Goal: Use online tool/utility: Utilize a website feature to perform a specific function

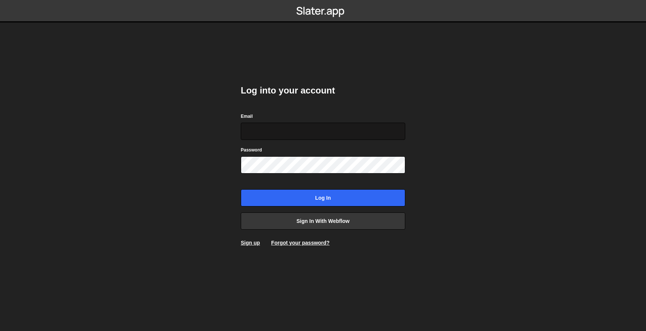
click at [289, 136] on input "Email" at bounding box center [323, 131] width 165 height 17
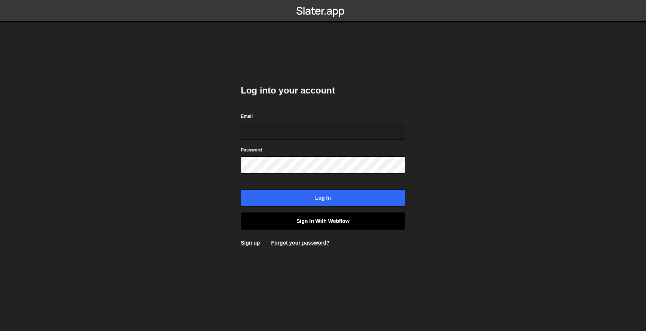
click at [297, 220] on link "Sign in with Webflow" at bounding box center [323, 220] width 165 height 17
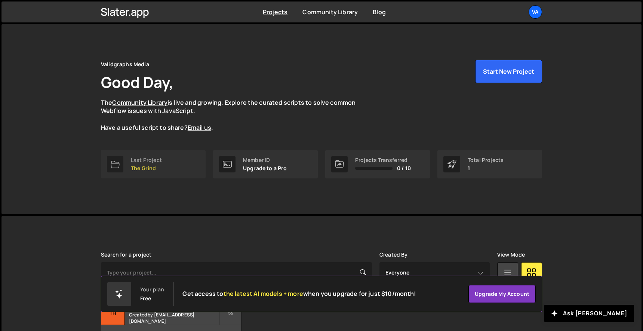
click at [149, 163] on div "Last Project The Grind" at bounding box center [146, 164] width 31 height 14
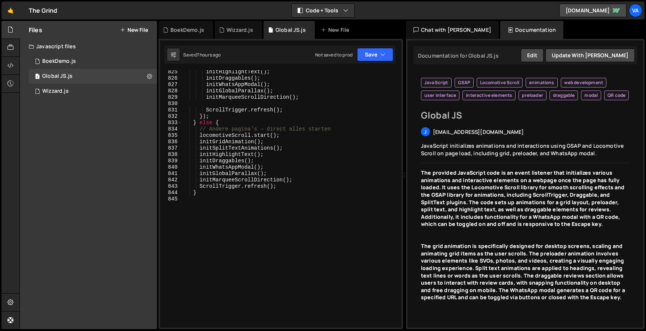
scroll to position [5961, 0]
type textarea "}"
click at [226, 193] on div "initHighlightText ( ) ; initDraggables ( ) ; initWhatsAppModal ( ) ; initGlobal…" at bounding box center [290, 204] width 217 height 270
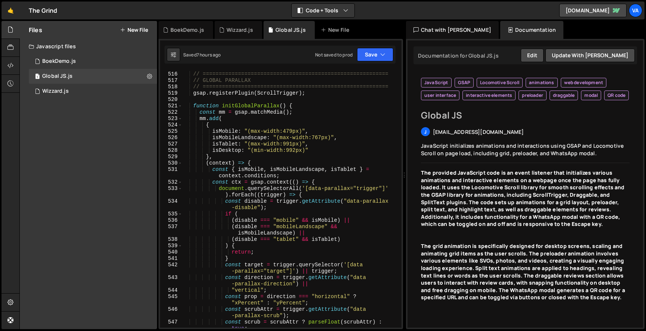
scroll to position [3643, 0]
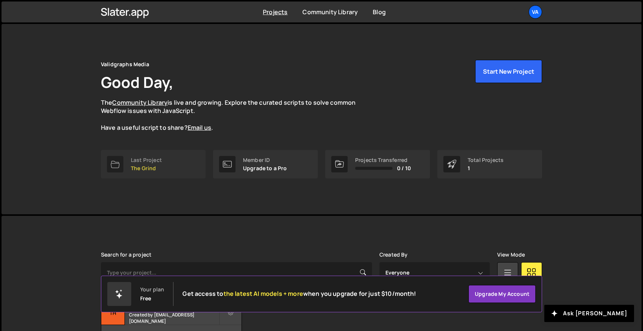
click at [168, 145] on div "Validgraphs Media Good Day, The Community Library is live and growing. Explore …" at bounding box center [321, 105] width 441 height 90
click at [164, 152] on link "Last Project The Grind" at bounding box center [153, 164] width 105 height 28
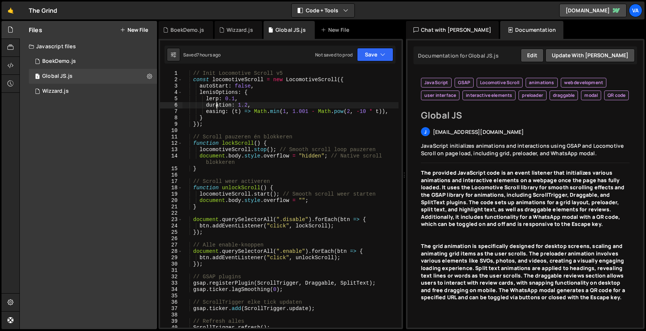
click at [218, 106] on div "// Init Locomotive Scroll v5 const locomotiveScroll = new LocomotiveScroll ({ a…" at bounding box center [290, 205] width 217 height 270
type textarea "}"
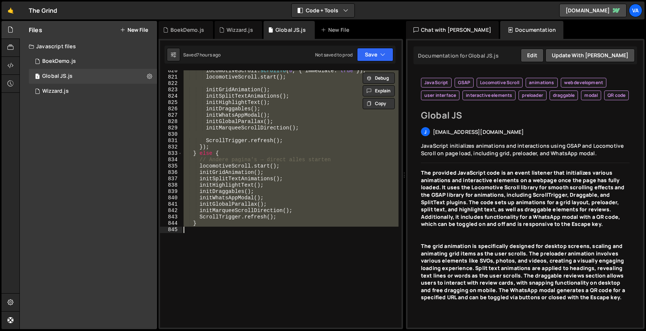
scroll to position [5961, 0]
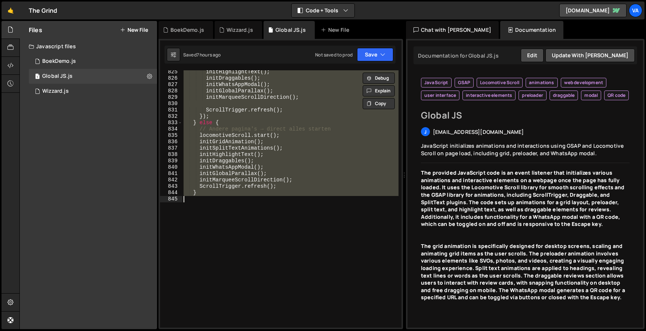
click at [287, 205] on div "initHighlightText ( ) ; initDraggables ( ) ; initWhatsAppModal ( ) ; initGlobal…" at bounding box center [290, 198] width 217 height 257
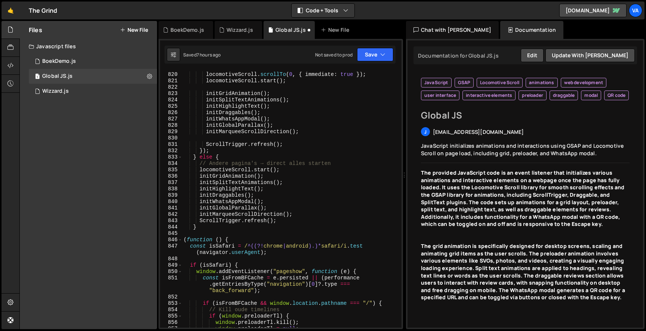
scroll to position [5936, 0]
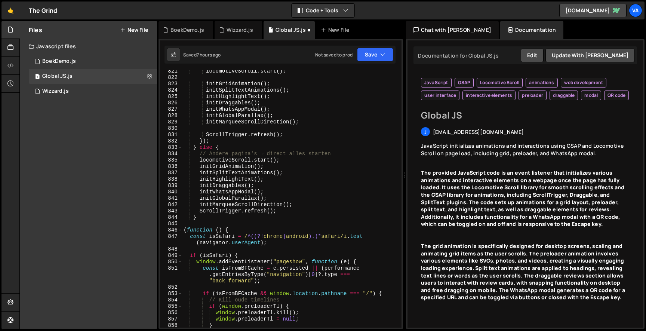
click at [211, 218] on div "locomotiveScroll . start ( ) ; initGridAnimation ( ) ; initSplitTextAnimations …" at bounding box center [290, 203] width 217 height 270
type textarea "}"
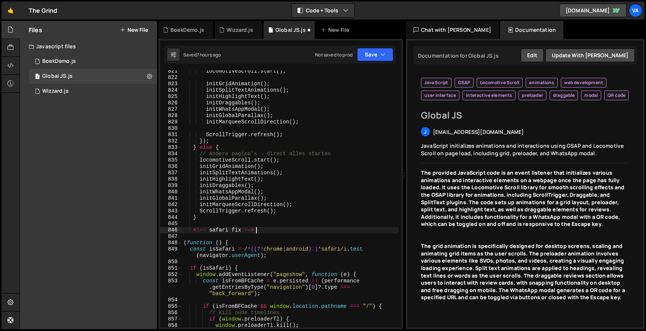
scroll to position [0, 5]
click at [215, 231] on div "locomotiveScroll . start ( ) ; initGridAnimation ( ) ; initSplitTextAnimations …" at bounding box center [290, 203] width 217 height 270
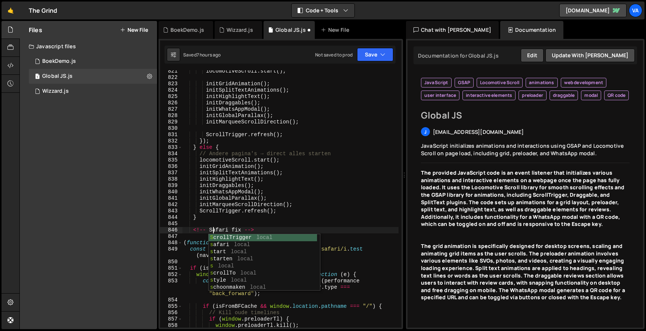
click at [226, 218] on div "locomotiveScroll . start ( ) ; initGridAnimation ( ) ; initSplitTextAnimations …" at bounding box center [290, 203] width 217 height 270
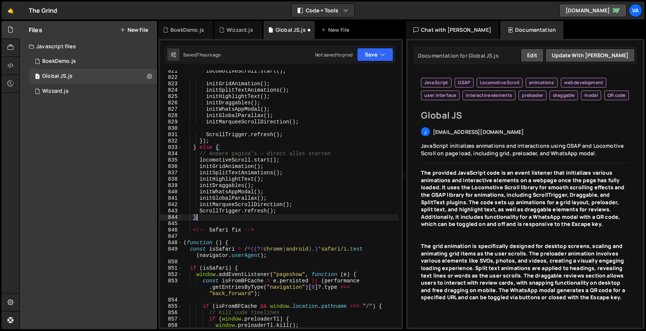
scroll to position [0, 0]
drag, startPoint x: 209, startPoint y: 229, endPoint x: 191, endPoint y: 229, distance: 18.0
click at [191, 229] on div "locomotiveScroll . start ( ) ; initGridAnimation ( ) ; initSplitTextAnimations …" at bounding box center [290, 203] width 217 height 270
drag, startPoint x: 236, startPoint y: 229, endPoint x: 280, endPoint y: 229, distance: 44.5
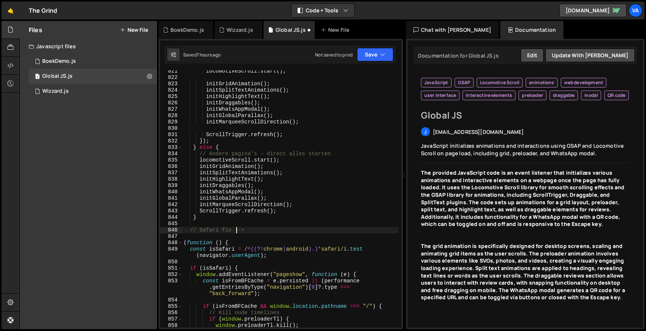
click at [280, 229] on div "locomotiveScroll . start ( ) ; initGridAnimation ( ) ; initSplitTextAnimations …" at bounding box center [290, 203] width 217 height 270
type textarea "// Safari fix"
click at [373, 56] on button "Save" at bounding box center [375, 54] width 36 height 13
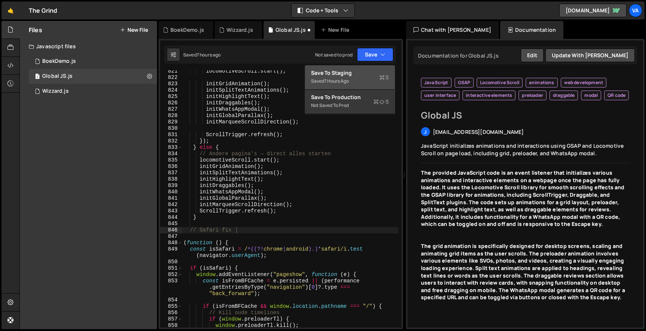
click at [364, 66] on button "Save to Staging S Saved 7 hours ago" at bounding box center [350, 77] width 90 height 24
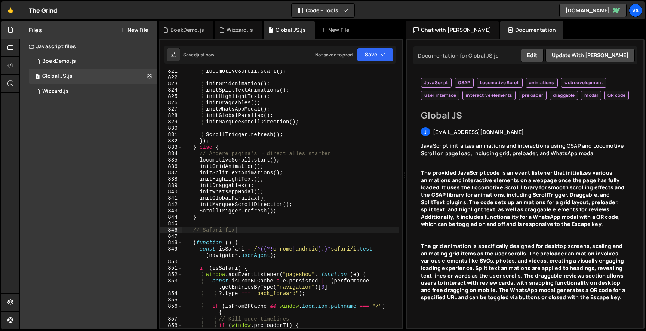
click at [361, 63] on div "Saved just now Not saved to prod Upgrade to Edit Save Save to Staging S Saved j…" at bounding box center [280, 55] width 231 height 18
click at [364, 56] on button "Save" at bounding box center [375, 54] width 36 height 13
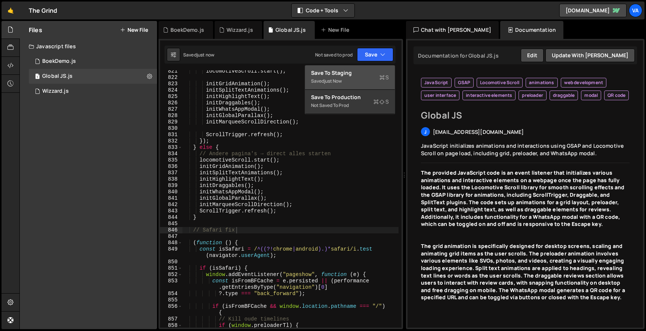
click at [354, 78] on div "Saved just now" at bounding box center [350, 81] width 78 height 9
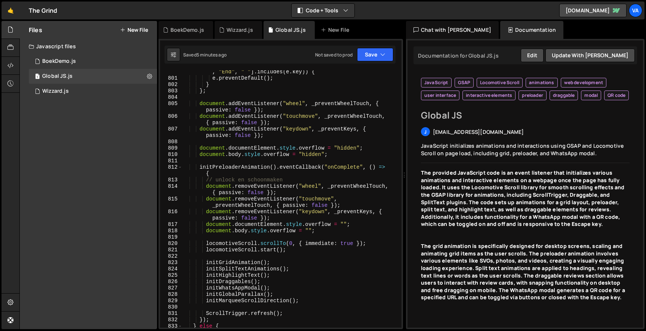
type textarea "locomotiveScroll.start();"
click at [297, 250] on div "if ([ "ArrowUp" , "ArrowDown" , "PageUp" , "PageDown" , "Home" , "End" , " " ] …" at bounding box center [290, 200] width 217 height 276
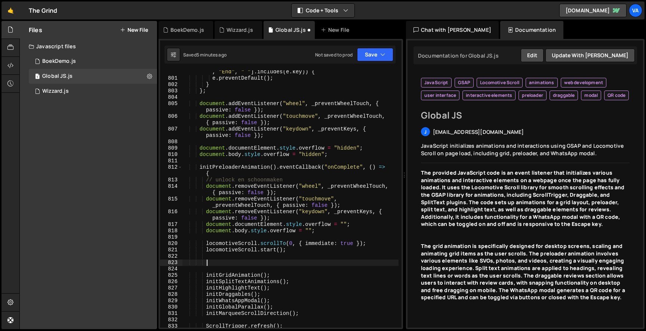
paste textarea
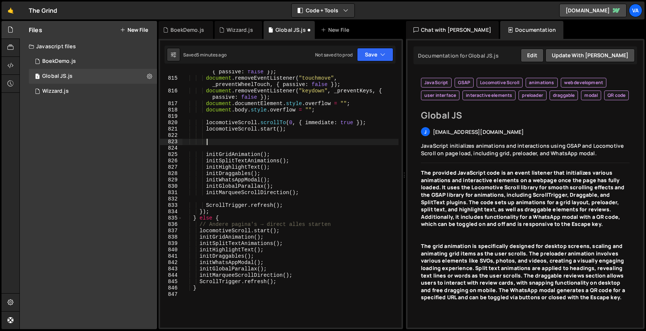
type textarea "locomotiveScroll.start();"
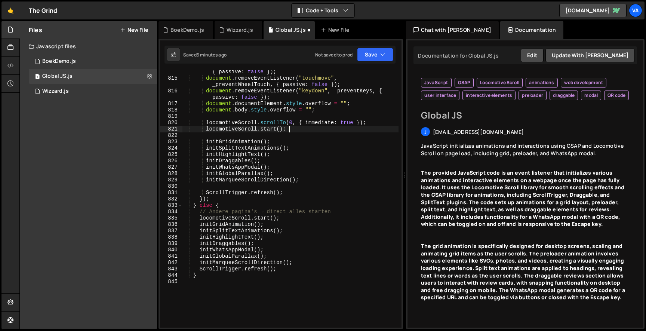
click at [264, 114] on div "document . removeEventListener ( "wheel" , _preventWheelTouch , { passive : fal…" at bounding box center [290, 200] width 217 height 276
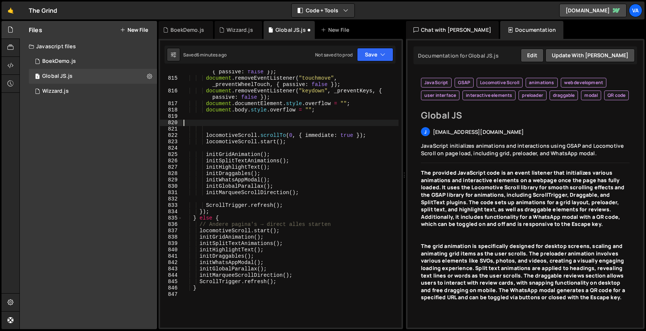
paste textarea "resetPreloaderVideo();"
type textarea "resetPreloaderVideo();"
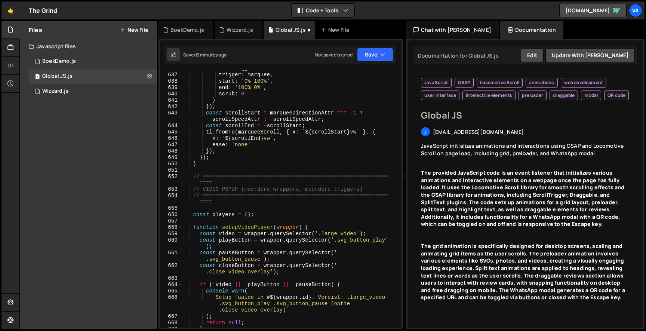
click at [208, 168] on div "scrollTrigger : { trigger : marquee , start : '0% 100%' , end : '100% 0%' , scr…" at bounding box center [290, 200] width 217 height 270
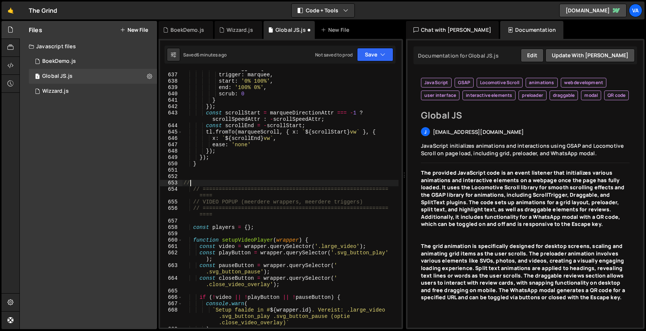
scroll to position [0, 0]
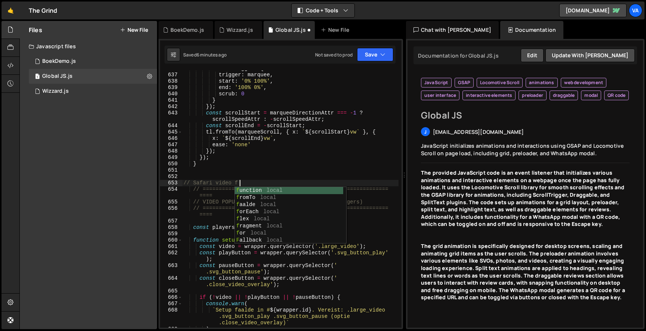
type textarea "// Safari video fix"
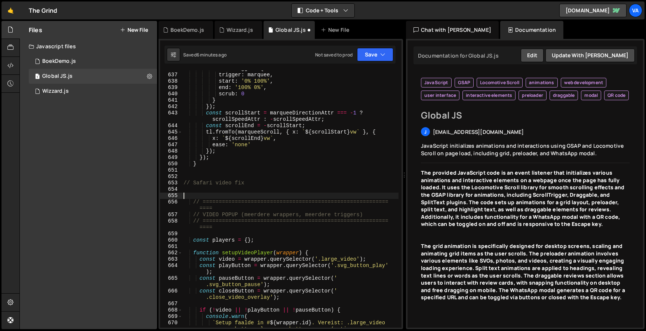
scroll to position [4633, 0]
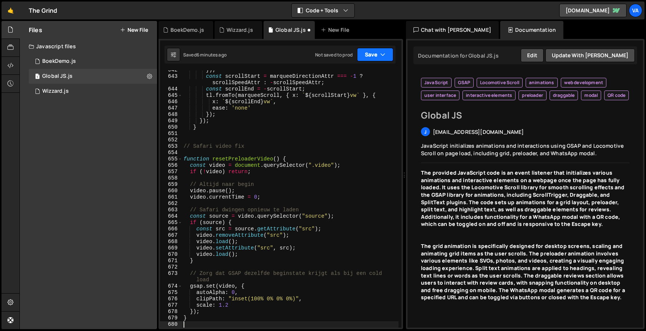
click at [366, 55] on button "Save" at bounding box center [375, 54] width 36 height 13
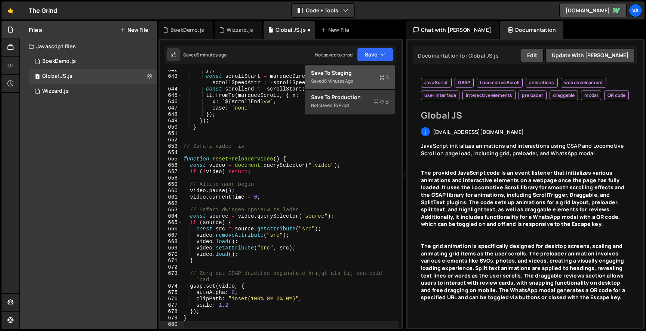
click at [364, 79] on div "Saved 6 minutes ago" at bounding box center [350, 81] width 78 height 9
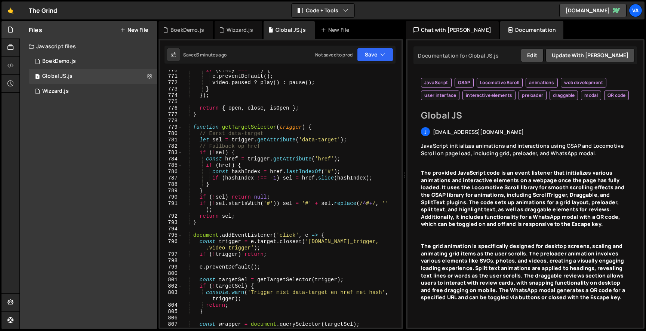
scroll to position [5530, 0]
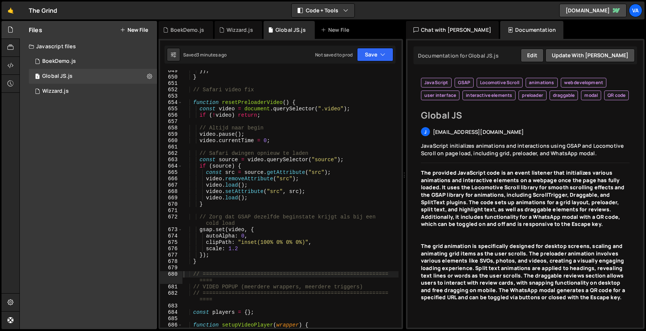
click at [348, 106] on div "}) ; } // Safari video fix function resetPreloaderVideo ( ) { const video = doc…" at bounding box center [290, 203] width 217 height 270
click at [345, 108] on div "}) ; } // Safari video fix function resetPreloaderVideo ( ) { const video = doc…" at bounding box center [290, 203] width 217 height 270
click at [341, 108] on div "}) ; } // Safari video fix function resetPreloaderVideo ( ) { const video = doc…" at bounding box center [290, 203] width 217 height 270
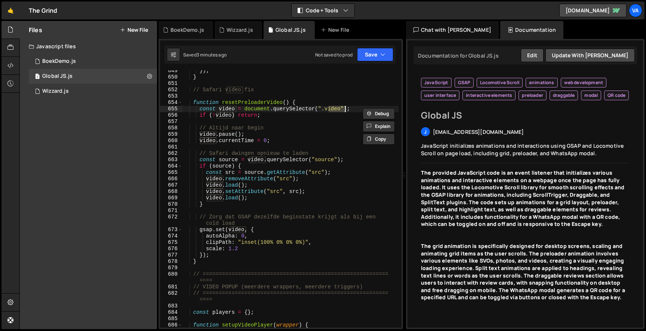
paste textarea "hero_"
click at [348, 156] on div "}) ; } // Safari video fix function resetPreloaderVideo ( ) { const video = doc…" at bounding box center [290, 203] width 217 height 270
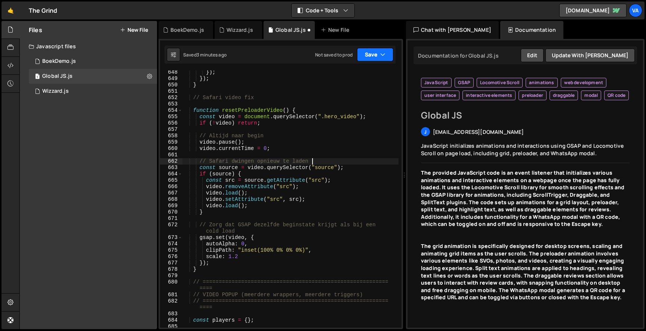
click at [380, 56] on button "Save" at bounding box center [375, 54] width 36 height 13
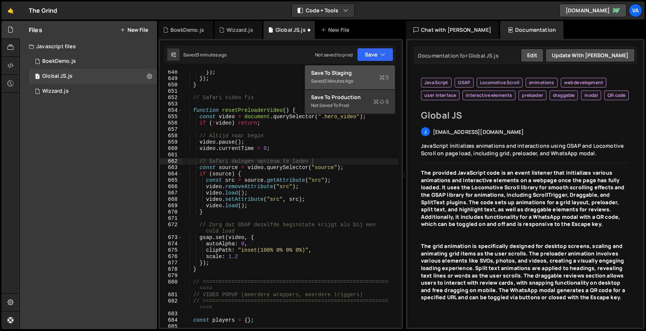
click at [367, 78] on div "Saved 3 minutes ago" at bounding box center [350, 81] width 78 height 9
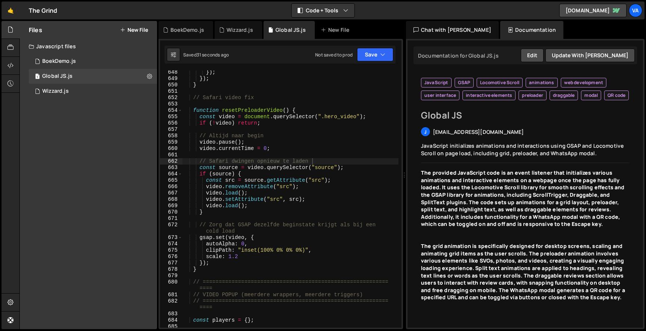
click at [347, 116] on div "}) ; }) ; } // Safari video fix function resetPreloaderVideo ( ) { const video …" at bounding box center [290, 204] width 217 height 270
click at [368, 53] on button "Save" at bounding box center [375, 54] width 36 height 13
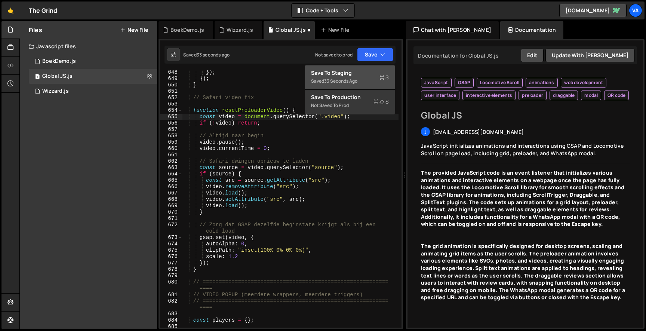
click at [364, 70] on div "Save to Staging S" at bounding box center [350, 72] width 78 height 7
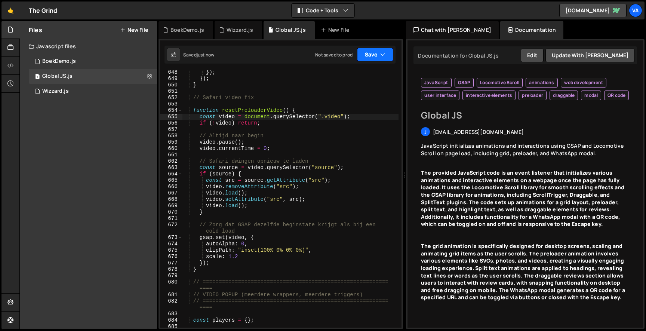
click at [377, 55] on button "Save" at bounding box center [375, 54] width 36 height 13
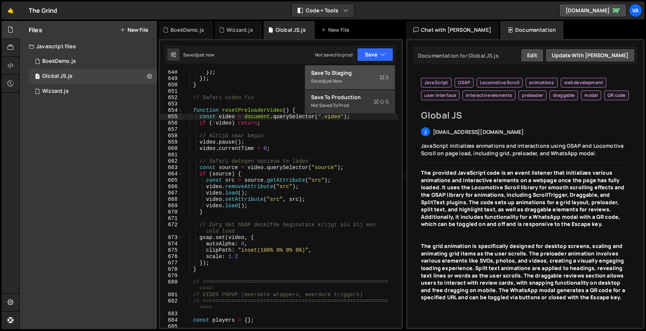
click at [370, 76] on div "Save to Staging S" at bounding box center [350, 72] width 78 height 7
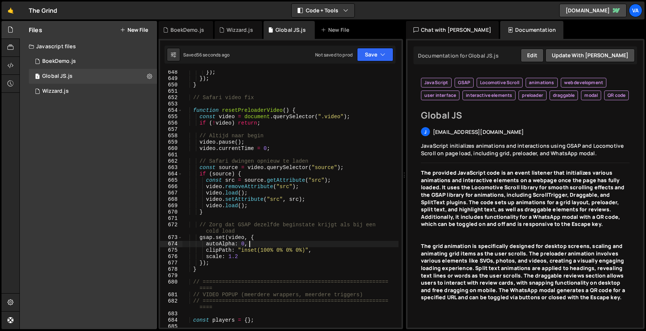
click at [323, 247] on div "}) ; }) ; } // Safari video fix function resetPreloaderVideo ( ) { const video …" at bounding box center [290, 204] width 217 height 270
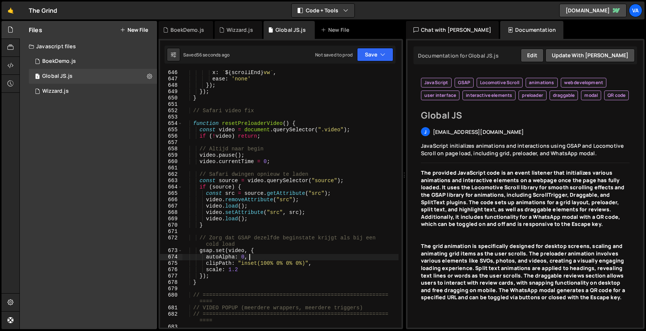
scroll to position [4660, 0]
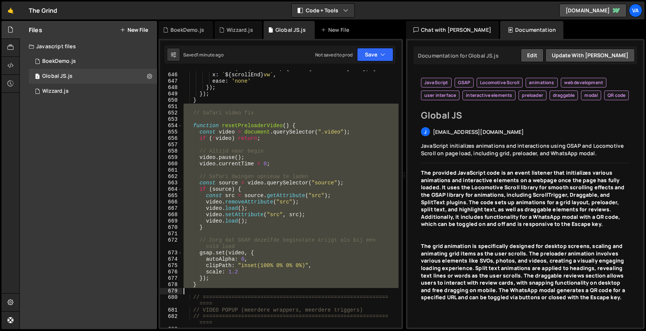
drag, startPoint x: 195, startPoint y: 109, endPoint x: 220, endPoint y: 290, distance: 182.9
click at [220, 290] on div "tl . fromTo ( marqueeScroll , { x : ` ${ scrollStart } vw ` } , { x : ` ${ scro…" at bounding box center [290, 200] width 217 height 270
type textarea "}"
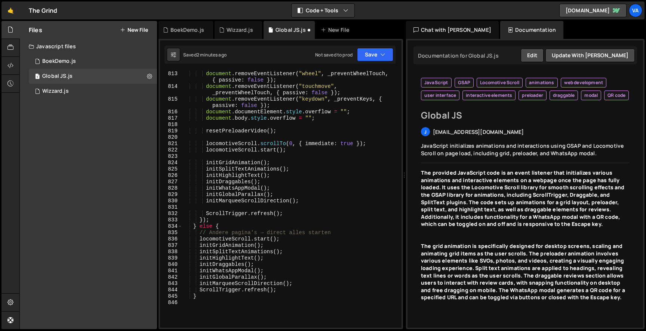
scroll to position [5865, 0]
drag, startPoint x: 283, startPoint y: 130, endPoint x: 156, endPoint y: 129, distance: 126.5
click at [156, 129] on div "Files New File Javascript files 1 BoekDemo.js 0 1 Global JS.js 0 1 Wizzard.js 0" at bounding box center [332, 175] width 627 height 309
type textarea "resetPreloaderVideo();"
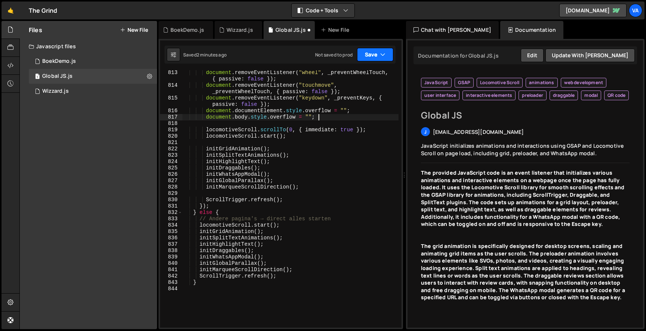
click at [389, 57] on button "Save" at bounding box center [375, 54] width 36 height 13
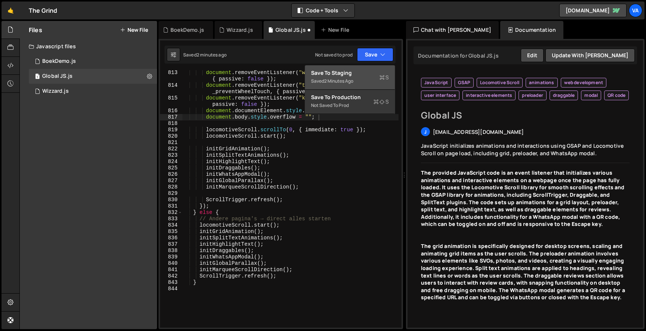
click at [367, 79] on div "Saved 2 minutes ago" at bounding box center [350, 81] width 78 height 9
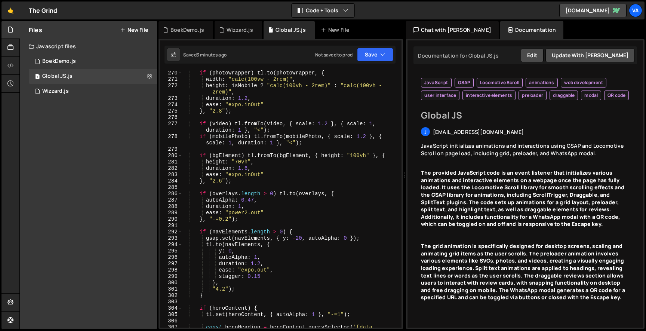
scroll to position [1849, 0]
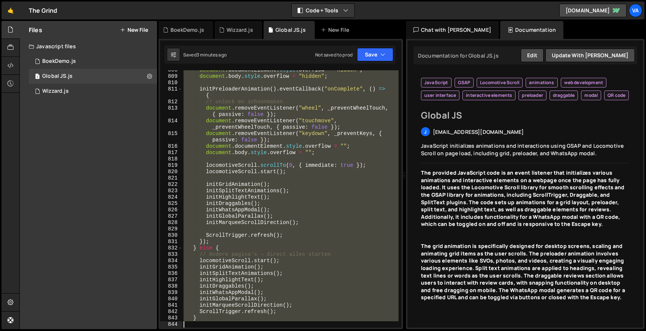
drag, startPoint x: 194, startPoint y: 159, endPoint x: 251, endPoint y: 322, distance: 173.2
click at [251, 322] on div "document . documentElement . style . overflow = "hidden" ; document . body . st…" at bounding box center [290, 202] width 217 height 270
click at [272, 183] on div "document . documentElement . style . overflow = "hidden" ; document . body . st…" at bounding box center [290, 198] width 217 height 257
drag, startPoint x: 192, startPoint y: 82, endPoint x: 246, endPoint y: 351, distance: 273.5
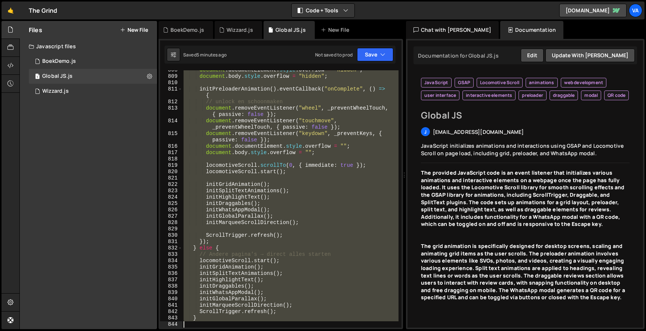
click at [246, 331] on html "Projects Community Library Blog Va Projects Your Teams Account Upgrade Logout" at bounding box center [323, 165] width 646 height 331
type textarea "}"
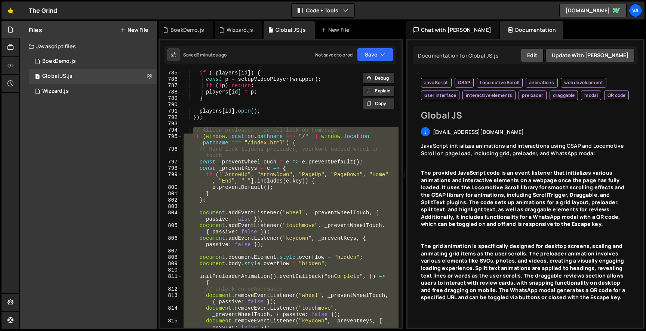
scroll to position [5589, 0]
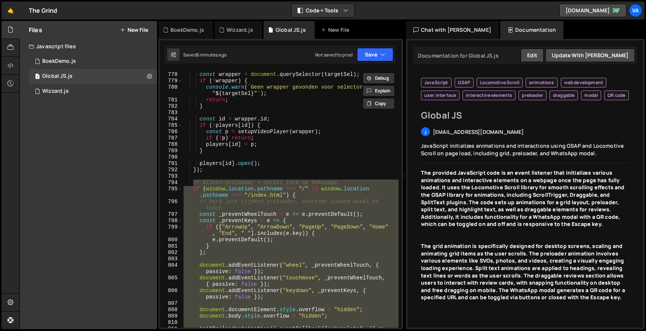
click at [222, 175] on div "const wrapper = document . querySelector ( targetSel ) ; if ( ! wrapper ) { con…" at bounding box center [290, 203] width 217 height 276
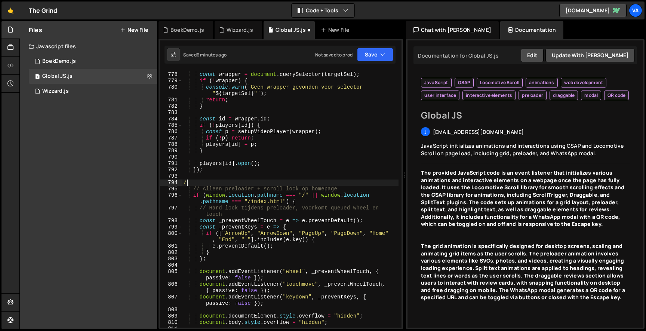
type textarea "/*"
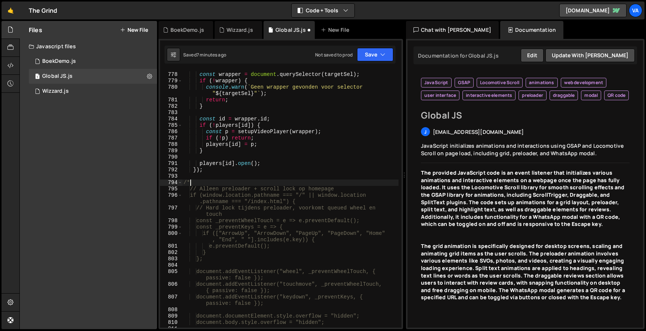
scroll to position [5961, 0]
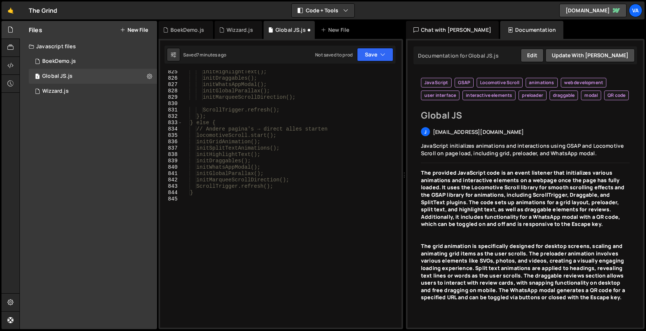
click at [208, 209] on div "initHighlightText(); initDraggables(); initWhatsAppModal(); initGlobalParallax(…" at bounding box center [290, 204] width 217 height 270
type textarea "*/"
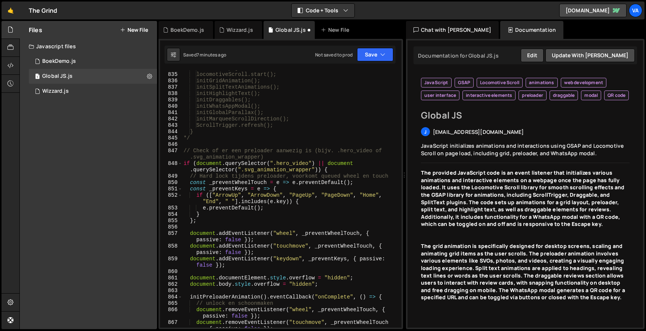
scroll to position [6030, 0]
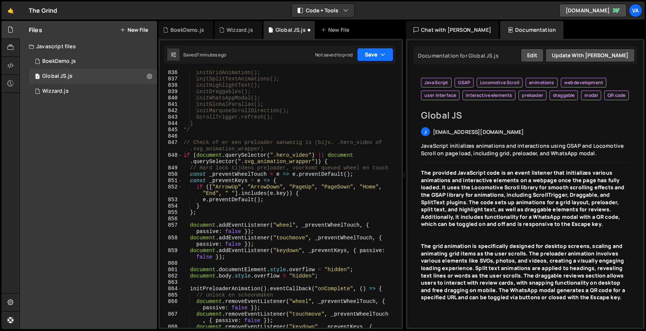
click at [366, 56] on button "Save" at bounding box center [375, 54] width 36 height 13
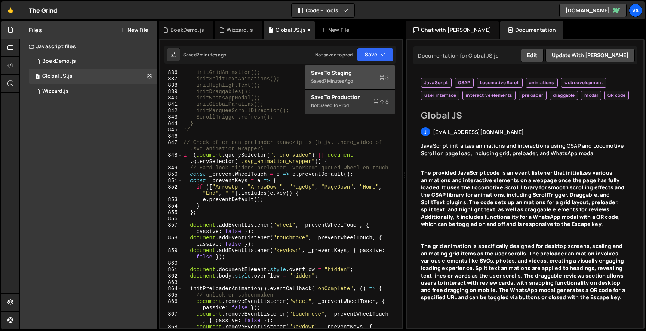
click at [353, 77] on div "Saved 7 minutes ago" at bounding box center [350, 81] width 78 height 9
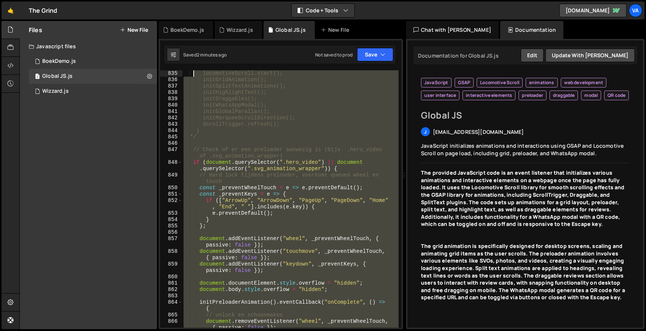
scroll to position [5997, 0]
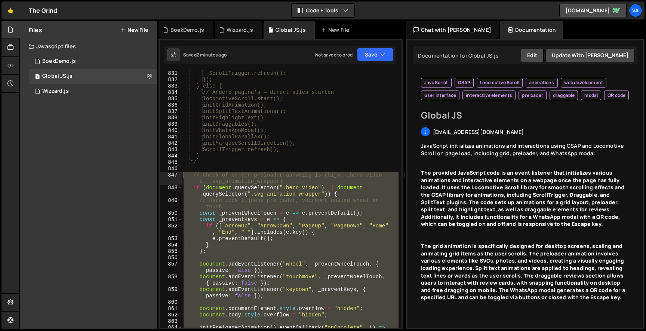
drag, startPoint x: 201, startPoint y: 208, endPoint x: 171, endPoint y: 174, distance: 46.4
click at [171, 174] on div "831 832 833 834 835 836 837 838 839 840 841 842 843 844 845 846 847 848 849 850…" at bounding box center [281, 198] width 242 height 257
paste textarea "})();"
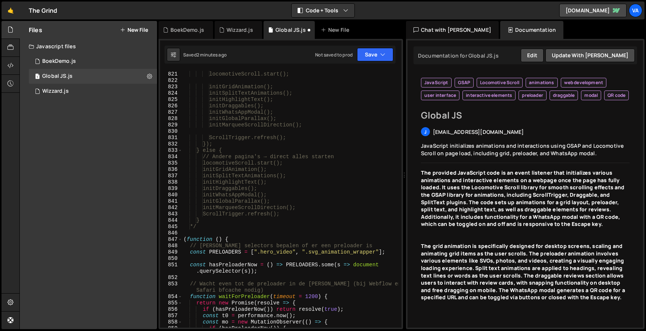
scroll to position [0, 0]
click at [375, 51] on button "Save" at bounding box center [375, 54] width 36 height 13
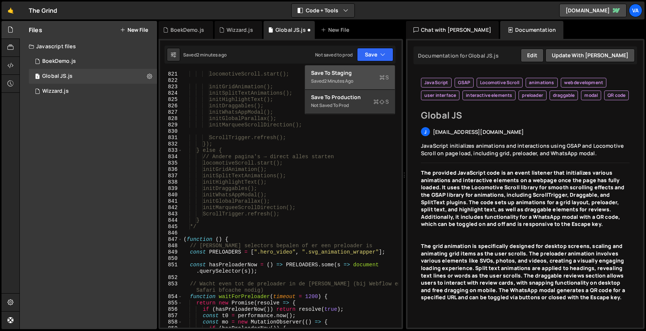
click at [355, 74] on div "Save to Staging S" at bounding box center [350, 72] width 78 height 7
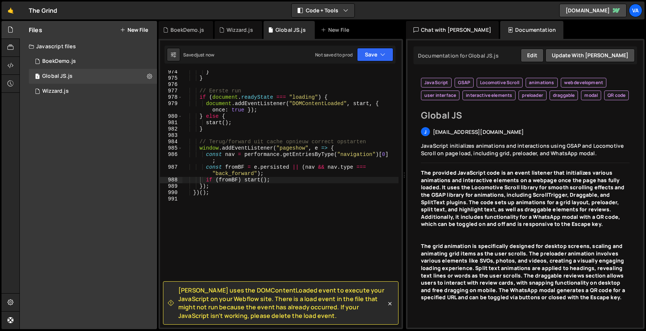
scroll to position [6983, 0]
type textarea "})();"
drag, startPoint x: 227, startPoint y: 194, endPoint x: 158, endPoint y: 194, distance: 68.8
click at [158, 194] on div "Files New File Javascript files 1 BoekDemo.js 0 1 Global JS.js 0 1 Wizzard.js 0" at bounding box center [332, 175] width 627 height 309
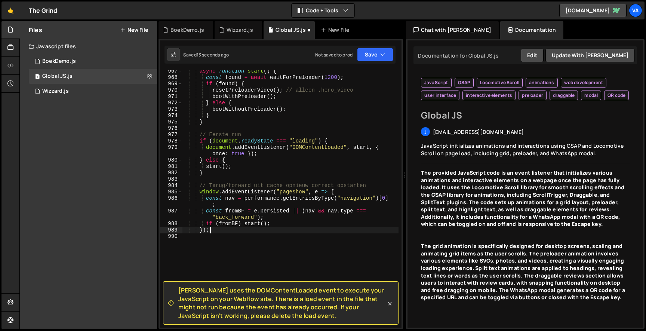
scroll to position [6941, 0]
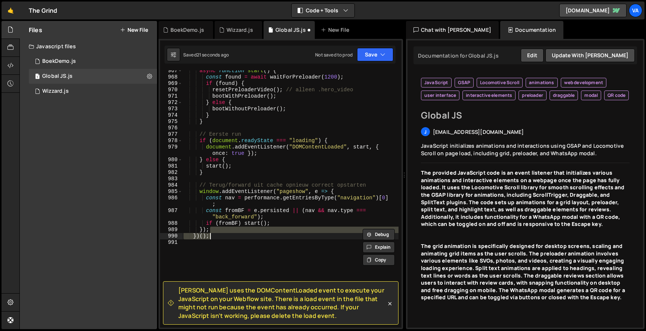
click at [297, 189] on div "async function start ( ) { const found = await waitForPreloader ( 1200 ) ; if (…" at bounding box center [290, 203] width 217 height 270
type textarea "window.addEventListener("pageshow", e => {"
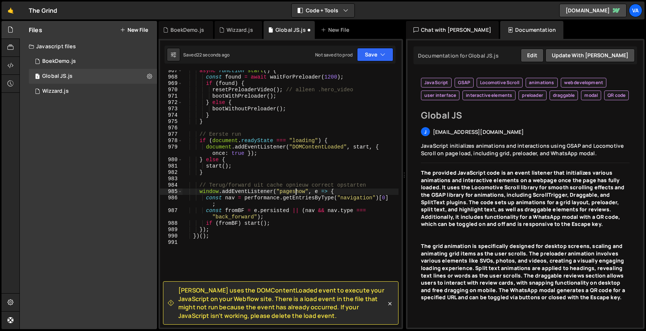
click at [370, 46] on div "Saved 22 seconds ago Not saved to prod Upgrade to Edit Save Save to Staging S S…" at bounding box center [280, 55] width 231 height 18
click at [370, 59] on button "Save" at bounding box center [375, 54] width 36 height 13
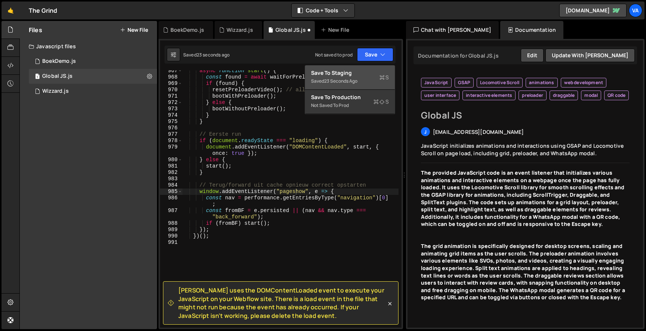
click at [367, 74] on div "Save to Staging S" at bounding box center [350, 72] width 78 height 7
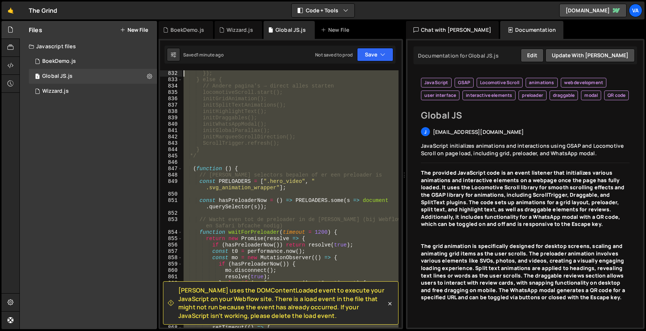
scroll to position [6004, 0]
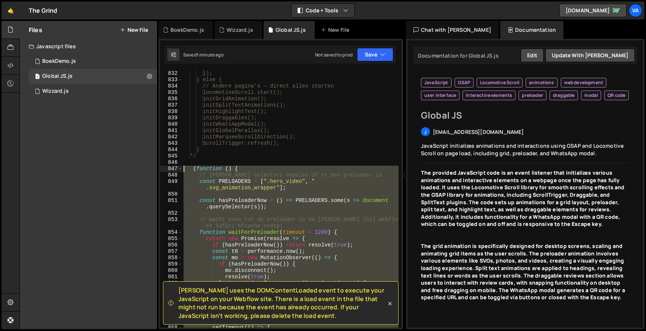
drag, startPoint x: 193, startPoint y: 263, endPoint x: 165, endPoint y: 168, distance: 98.8
click at [165, 168] on div "832 833 834 835 836 837 838 839 840 841 842 843 844 845 846 847 848 849 850 851…" at bounding box center [281, 198] width 242 height 257
type textarea "(function () { // Welke selectors bepalen of er een preloader is"
paste textarea
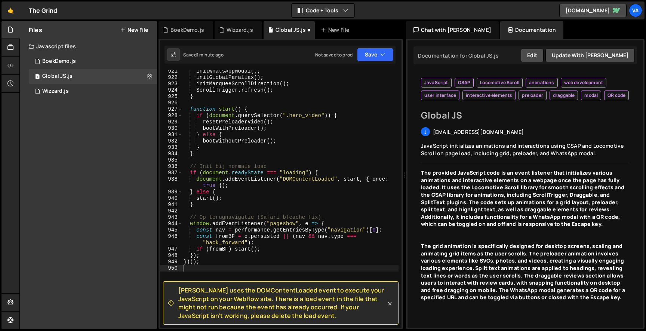
scroll to position [6633, 0]
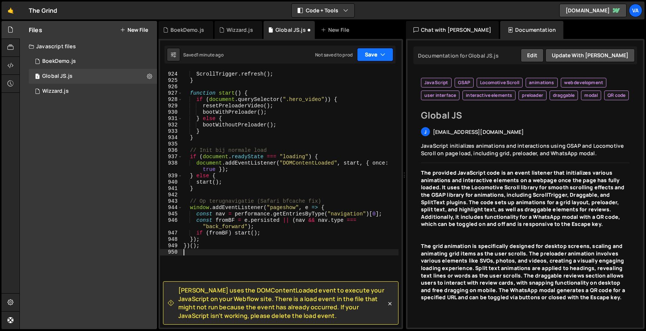
click at [367, 56] on button "Save" at bounding box center [375, 54] width 36 height 13
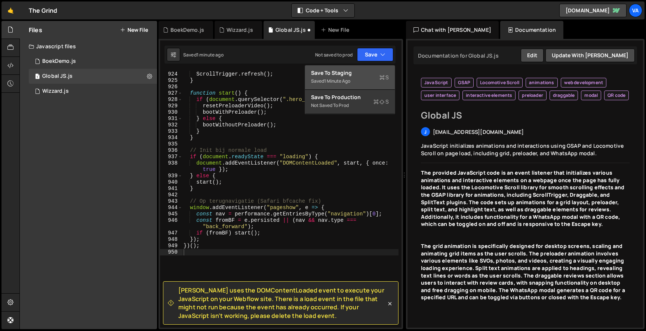
click at [351, 77] on div "Saved 1 minute ago" at bounding box center [350, 81] width 78 height 9
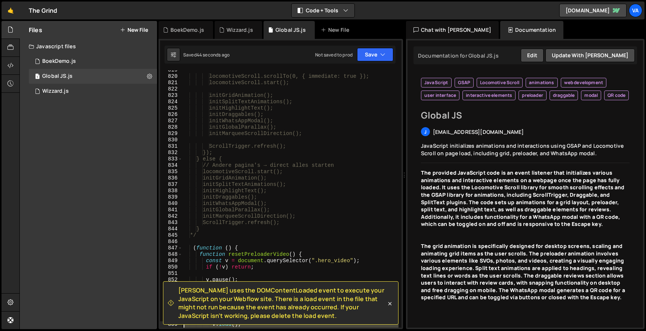
scroll to position [5924, 0]
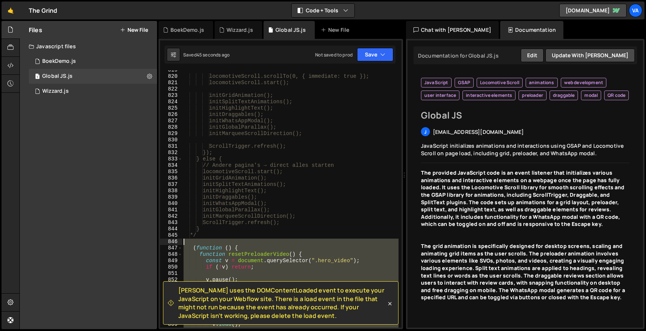
drag, startPoint x: 208, startPoint y: 223, endPoint x: 177, endPoint y: 243, distance: 37.9
click at [177, 243] on div "819 820 821 822 823 824 825 826 827 828 829 830 831 832 833 834 835 836 837 838…" at bounding box center [281, 198] width 242 height 257
type textarea "(function () {"
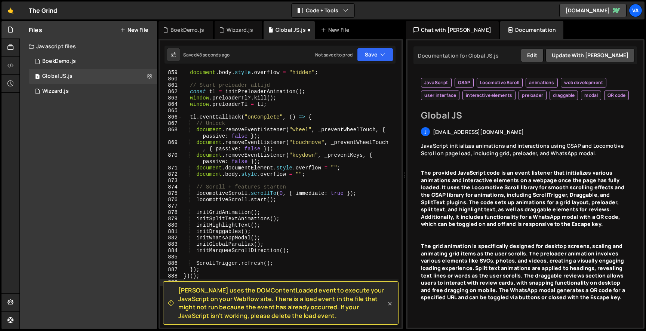
click at [391, 305] on icon at bounding box center [390, 303] width 3 height 3
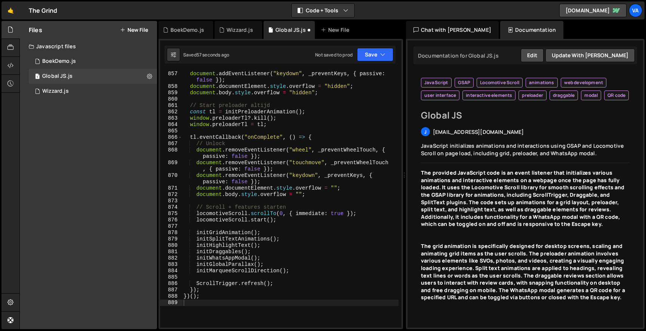
scroll to position [0, 0]
click at [366, 60] on button "Save" at bounding box center [375, 54] width 36 height 13
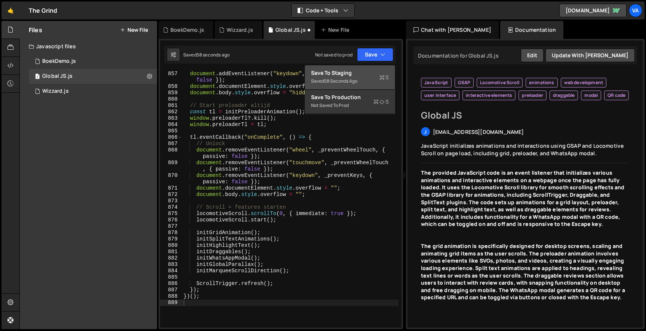
click at [359, 73] on div "Save to Staging S" at bounding box center [350, 72] width 78 height 7
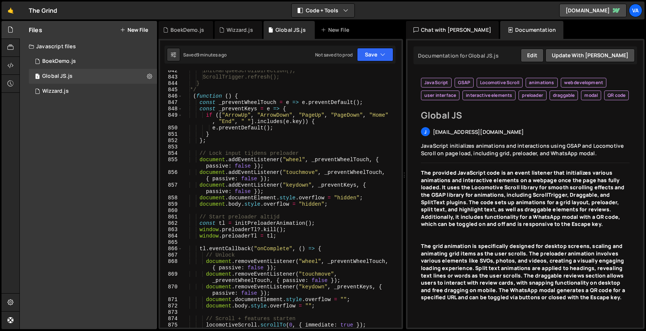
scroll to position [6071, 0]
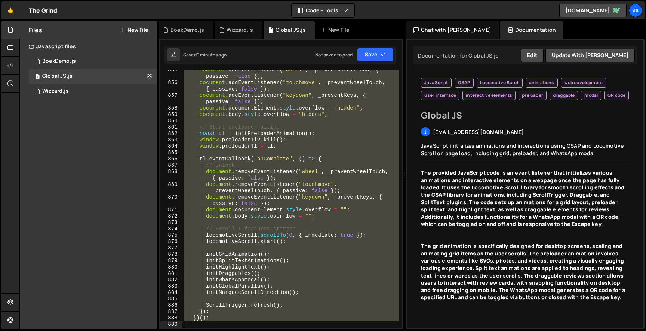
drag, startPoint x: 192, startPoint y: 95, endPoint x: 264, endPoint y: 370, distance: 284.7
click at [264, 331] on html "Projects Community Library Blog Va Projects Your Teams Account Upgrade Logout" at bounding box center [323, 165] width 646 height 331
type textarea "})();"
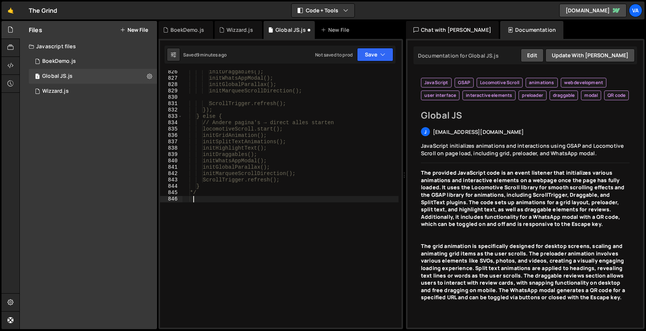
scroll to position [5967, 0]
drag, startPoint x: 204, startPoint y: 190, endPoint x: 189, endPoint y: 190, distance: 15.7
click at [189, 190] on div "initDraggables(); initWhatsAppModal(); initGlobalParallax(); initMarqueeScrollD…" at bounding box center [290, 204] width 217 height 270
type textarea "*/"
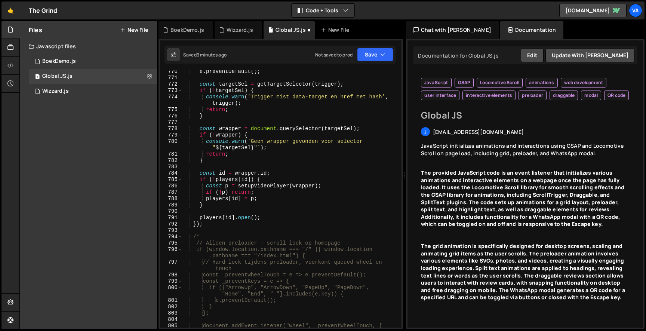
scroll to position [5542, 0]
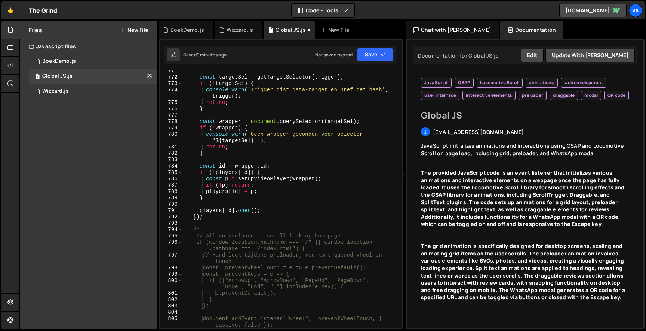
drag, startPoint x: 206, startPoint y: 231, endPoint x: 186, endPoint y: 231, distance: 19.5
click at [187, 231] on div "const targetSel = getTargetSelector ( trigger ) ; if ( ! targetSel ) { console …" at bounding box center [290, 206] width 217 height 276
type textarea "/*"
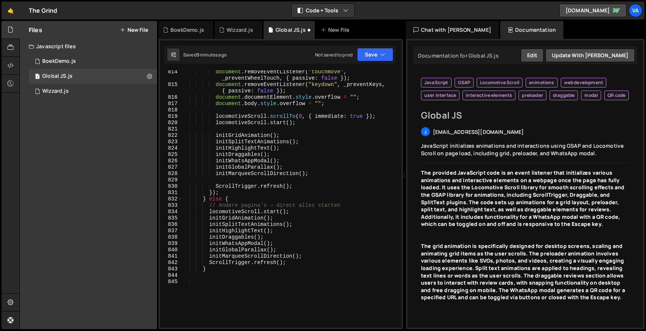
scroll to position [0, 0]
click at [220, 266] on div "document . removeEventListener ( "touchmove" , _preventWheelTouch , { passive :…" at bounding box center [290, 207] width 217 height 276
click at [217, 270] on div "document . removeEventListener ( "touchmove" , _preventWheelTouch , { passive :…" at bounding box center [290, 207] width 217 height 276
type textarea "}"
paste textarea "});"
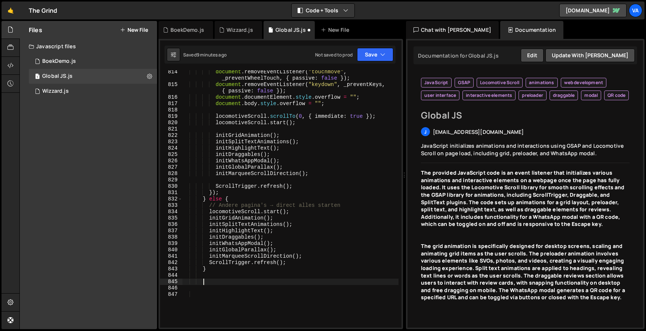
type textarea "});"
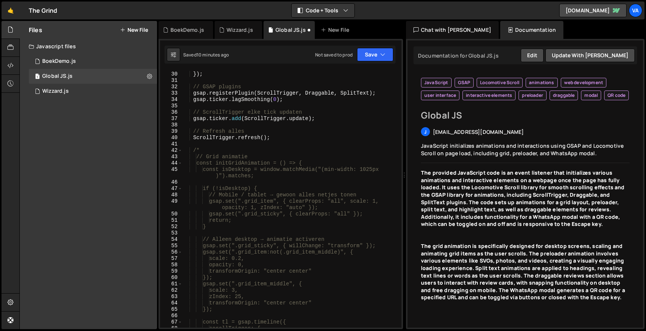
scroll to position [190, 0]
click at [261, 144] on div "btn . addEventListener ( "click" , unlockScroll ) ; }) ; // GSAP plugins gsap .…" at bounding box center [290, 200] width 217 height 270
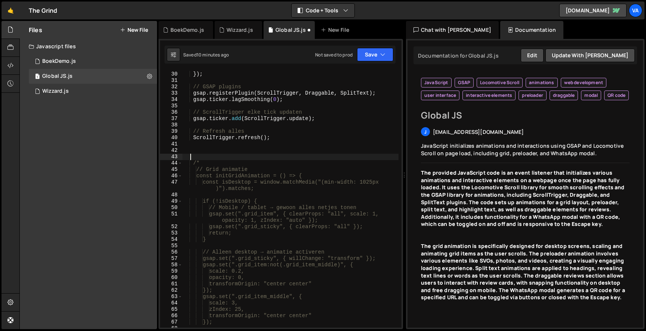
paste textarea "});"
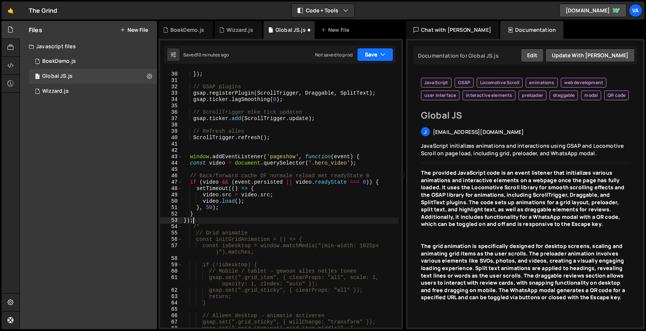
click at [383, 55] on icon "button" at bounding box center [382, 54] width 5 height 7
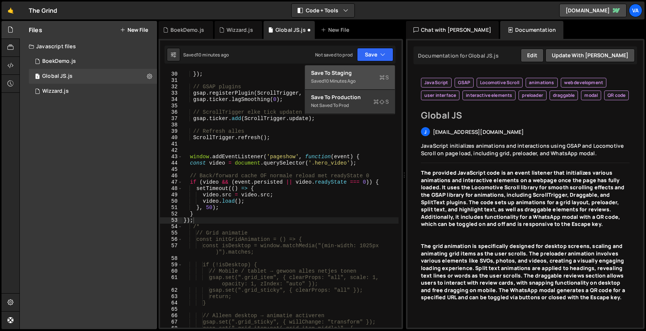
click at [371, 89] on button "Save to Staging S Saved 10 minutes ago" at bounding box center [350, 77] width 90 height 24
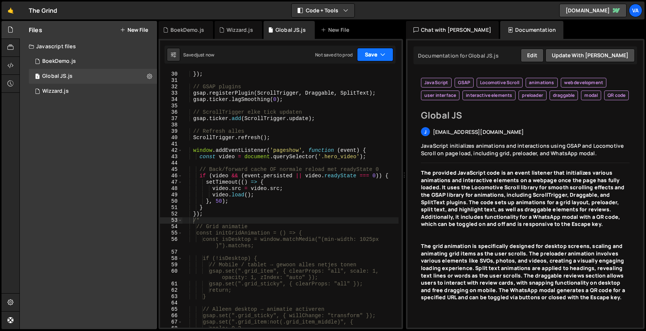
click at [366, 53] on button "Save" at bounding box center [375, 54] width 36 height 13
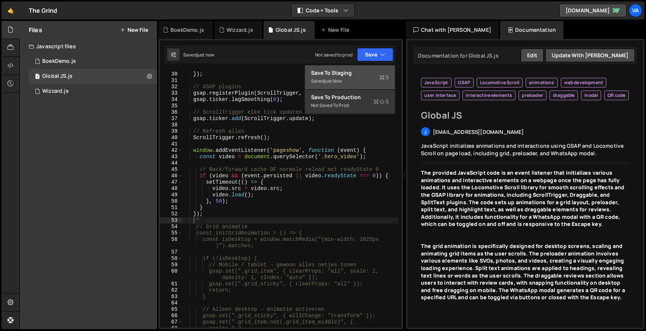
click at [361, 67] on button "Save to Staging S Saved just now" at bounding box center [350, 77] width 90 height 24
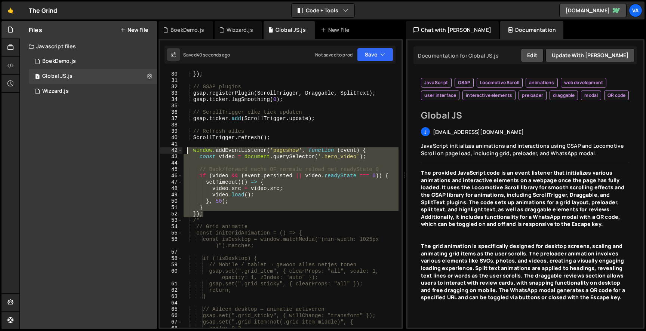
drag, startPoint x: 206, startPoint y: 213, endPoint x: 185, endPoint y: 152, distance: 64.5
click at [185, 152] on div "btn . addEventListener ( "click" , unlockScroll ) ; }) ; // GSAP plugins gsap .…" at bounding box center [290, 200] width 217 height 270
type textarea "window.addEventListener('pageshow', function (event) { const video = document.q…"
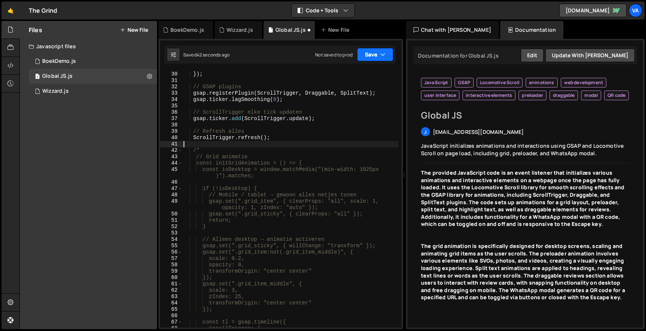
click at [374, 56] on button "Save" at bounding box center [375, 54] width 36 height 13
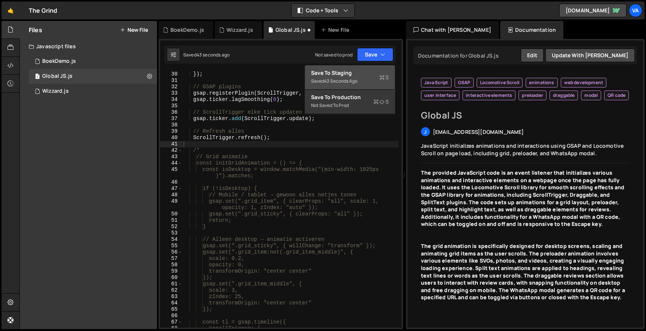
click at [360, 67] on button "Save to Staging S Saved 43 seconds ago" at bounding box center [350, 77] width 90 height 24
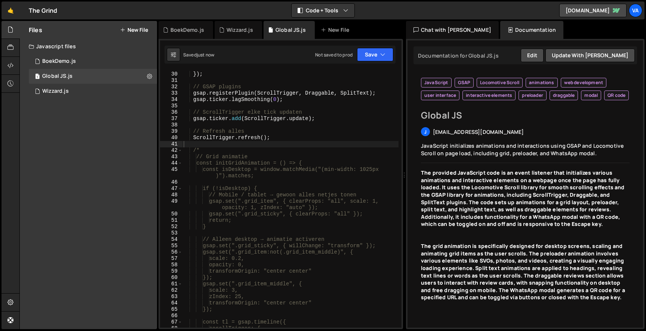
click at [215, 143] on div "btn . addEventListener ( "click" , unlockScroll ) ; }) ; // GSAP plugins gsap .…" at bounding box center [290, 200] width 217 height 270
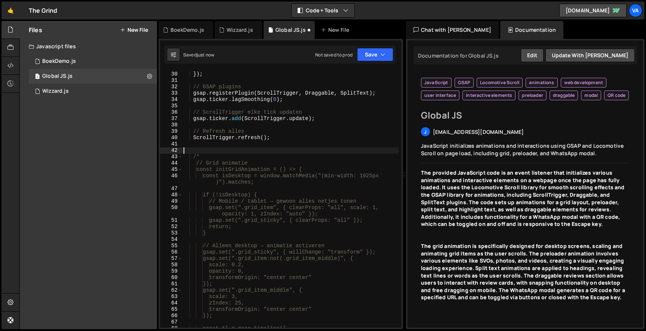
paste textarea "});"
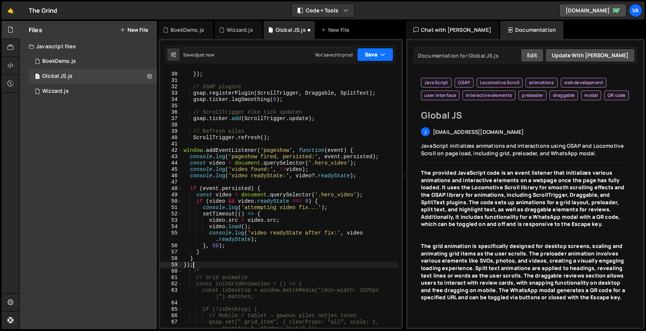
click at [359, 56] on button "Save" at bounding box center [375, 54] width 36 height 13
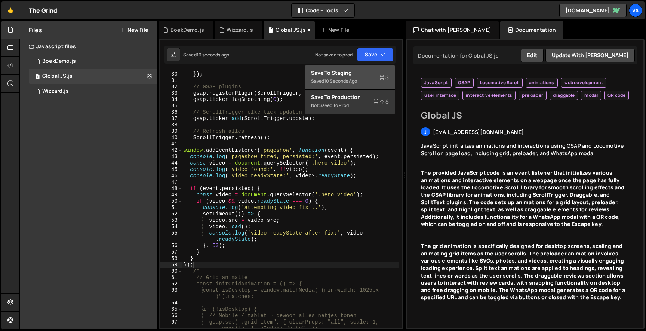
click at [355, 72] on div "Save to Staging S" at bounding box center [350, 72] width 78 height 7
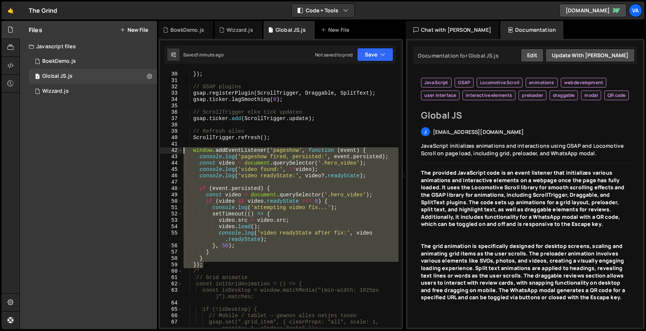
drag, startPoint x: 208, startPoint y: 267, endPoint x: 184, endPoint y: 149, distance: 120.8
click at [184, 149] on div "btn . addEventListener ( "click" , unlockScroll ) ; }) ; // GSAP plugins gsap .…" at bounding box center [290, 203] width 217 height 276
type textarea "window.addEventListener('pageshow', function (event) { console.log('pageshow fi…"
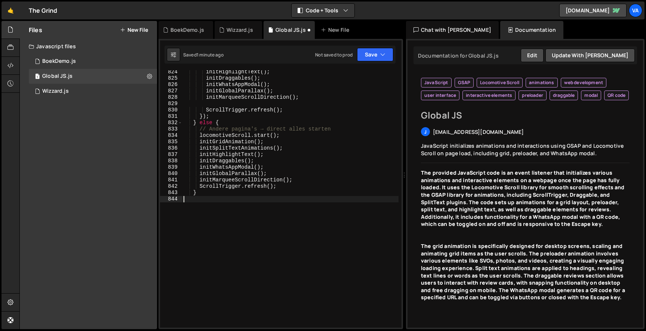
click at [222, 198] on div "initHighlightText ( ) ; initDraggables ( ) ; initWhatsAppModal ( ) ; initGlobal…" at bounding box center [290, 204] width 217 height 270
paste textarea "});"
type textarea "});"
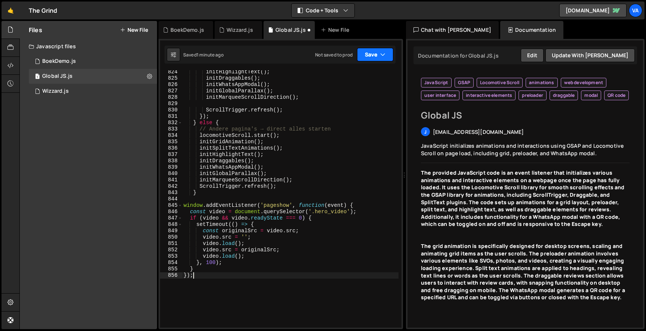
click at [367, 52] on button "Save" at bounding box center [375, 54] width 36 height 13
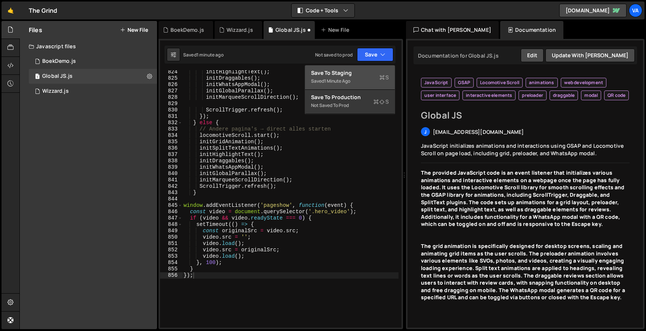
click at [353, 71] on div "Save to Staging S" at bounding box center [350, 72] width 78 height 7
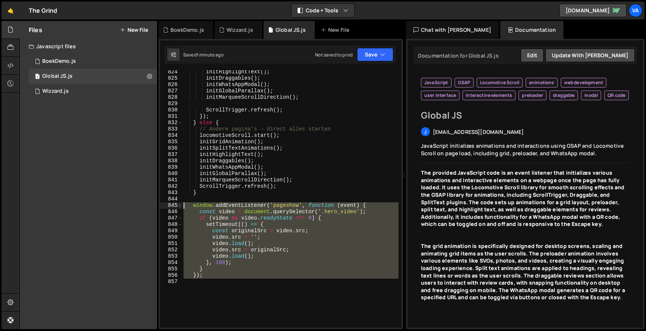
drag, startPoint x: 210, startPoint y: 281, endPoint x: 176, endPoint y: 205, distance: 83.7
click at [176, 205] on div "824 825 826 827 828 829 830 831 832 833 834 835 836 837 838 839 840 841 842 843…" at bounding box center [281, 198] width 242 height 257
paste textarea "console.log('=== VIDEO DEBUG ACTIVE ==="
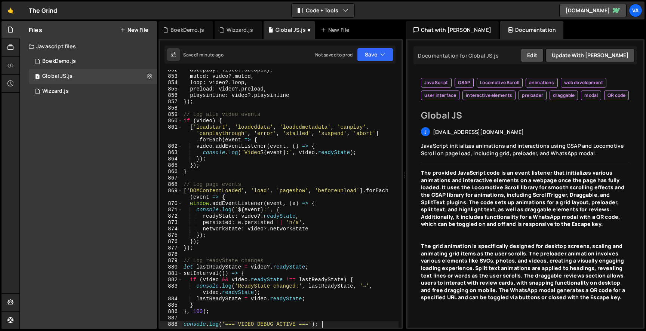
scroll to position [6134, 0]
click at [377, 53] on button "Save" at bounding box center [375, 54] width 36 height 13
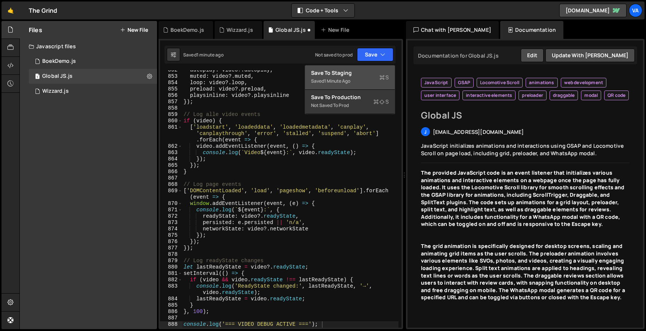
click at [358, 77] on div "Saved 1 minute ago" at bounding box center [350, 81] width 78 height 9
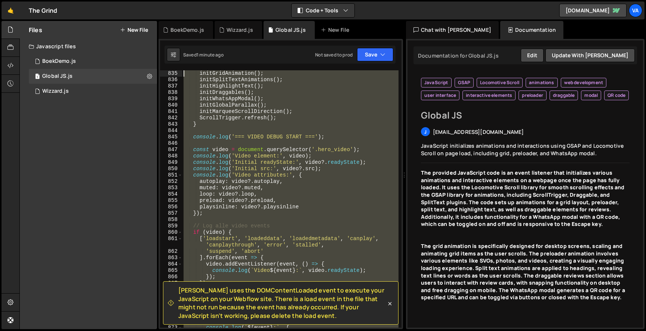
scroll to position [5997, 0]
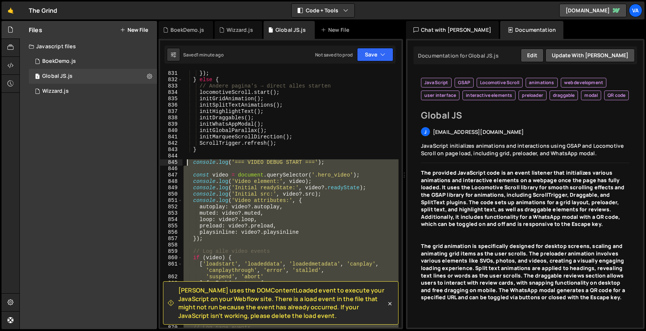
drag, startPoint x: 351, startPoint y: 199, endPoint x: 187, endPoint y: 162, distance: 168.0
click at [187, 162] on div "}) ; } else { // Andere pagina's → direct alles starten locomotiveScroll . star…" at bounding box center [290, 208] width 217 height 276
paste textarea "});"
type textarea "});"
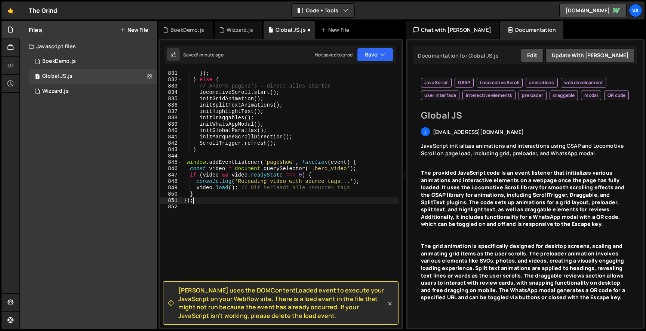
click at [279, 224] on div "}) ; } else { // Andere pagina's → direct alles starten locomotiveScroll . star…" at bounding box center [290, 205] width 217 height 270
click at [391, 302] on icon at bounding box center [389, 303] width 7 height 7
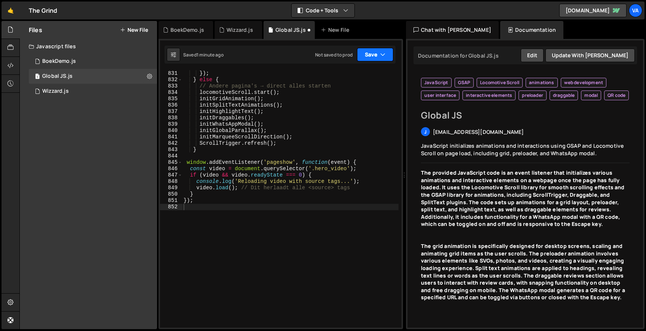
click at [383, 50] on button "Save" at bounding box center [375, 54] width 36 height 13
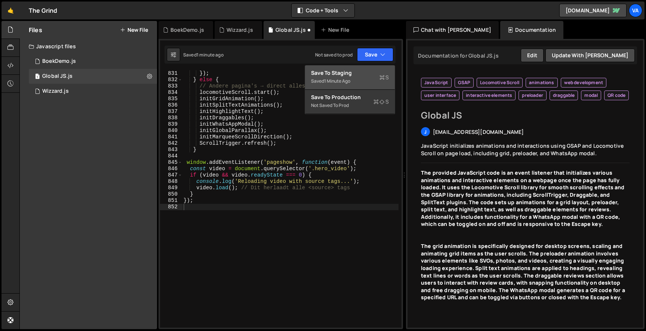
click at [372, 68] on button "Save to Staging S Saved 1 minute ago" at bounding box center [350, 77] width 90 height 24
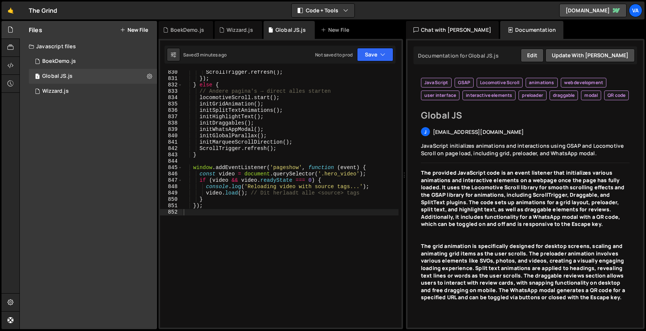
scroll to position [0, 0]
click at [95, 63] on div "1 BoekDemo.js 0" at bounding box center [93, 61] width 128 height 15
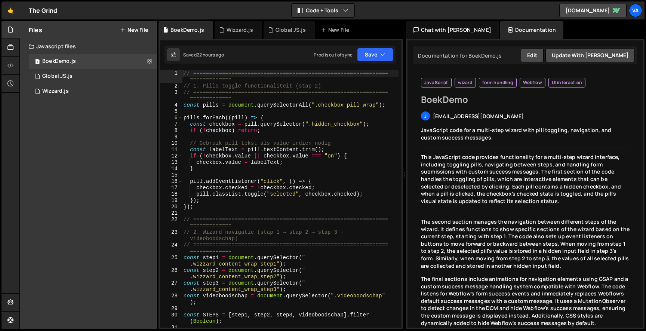
click at [217, 114] on div "// ============================================================= ============= …" at bounding box center [290, 208] width 217 height 276
type textarea "}"
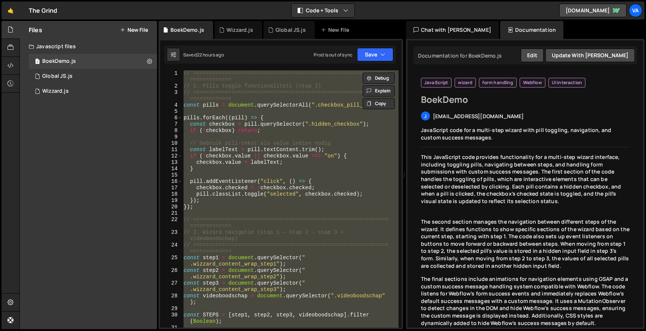
click at [216, 114] on div "// ============================================================= ============= …" at bounding box center [290, 198] width 217 height 257
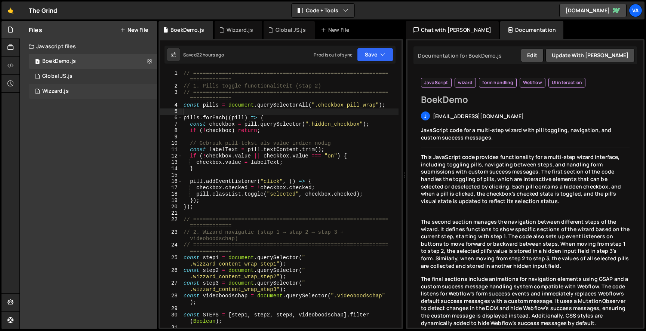
click at [100, 91] on div "1 Wizzard.js 0" at bounding box center [93, 91] width 128 height 15
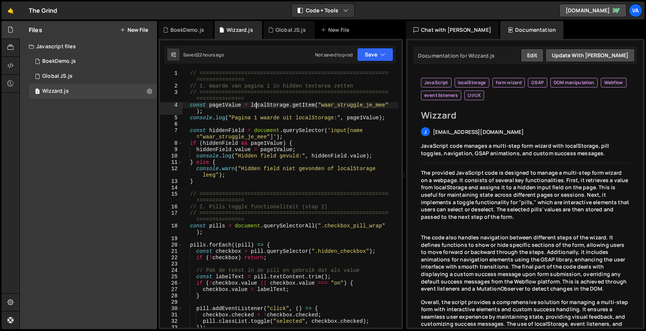
click at [258, 103] on div "// =========================================================== =============== …" at bounding box center [290, 208] width 217 height 276
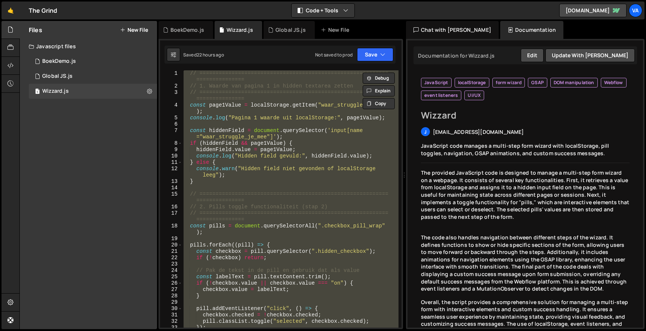
click at [245, 109] on div "// =========================================================== =============== …" at bounding box center [290, 198] width 217 height 257
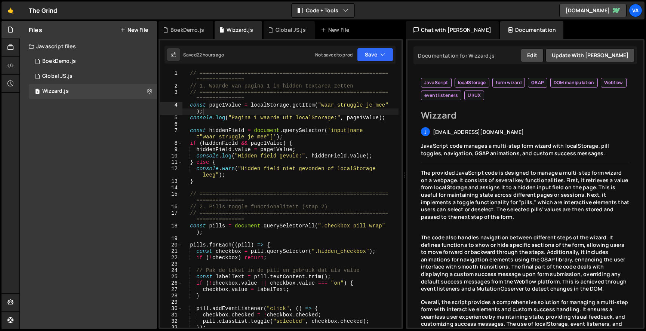
scroll to position [22, 0]
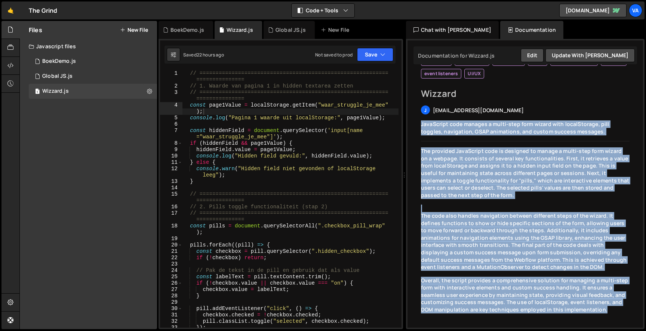
drag, startPoint x: 420, startPoint y: 148, endPoint x: 619, endPoint y: 312, distance: 258.0
click at [619, 312] on div "JavaScript localStorage form wizard GSAP DOM manipulation Webflow event listene…" at bounding box center [526, 188] width 224 height 278
copy div "JavaScript code manages a multi-step form wizard with localStorage, pill toggle…"
type textarea "console.log("Hidden field gevuld:", hiddenField.value);"
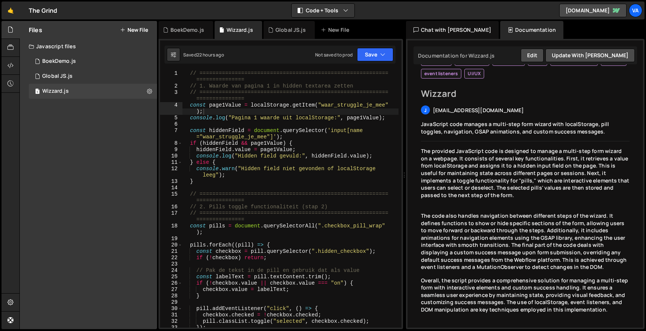
click at [265, 158] on div "// =========================================================== =============== …" at bounding box center [290, 208] width 217 height 276
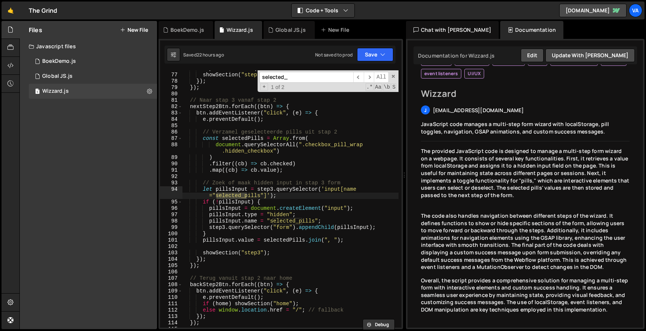
scroll to position [609, 0]
type input "selected_pills"
click at [272, 190] on div "e . preventDefault ( ) ; showSection ( "step2" ) ; }) ; }) ; // Naar stap 3 van…" at bounding box center [290, 200] width 217 height 270
drag, startPoint x: 263, startPoint y: 195, endPoint x: 217, endPoint y: 195, distance: 46.0
click at [217, 195] on div "e . preventDefault ( ) ; showSection ( "step2" ) ; }) ; }) ; // Naar stap 3 van…" at bounding box center [290, 200] width 217 height 270
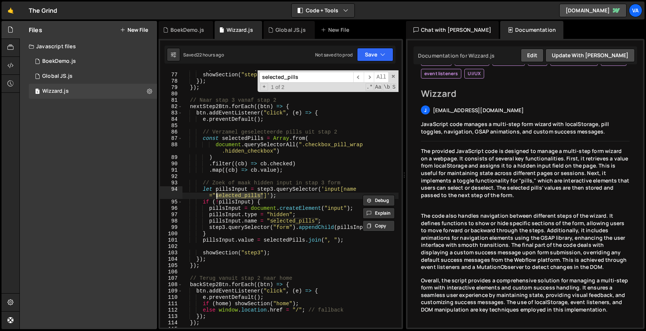
paste textarea "wat_wil_je_bereiken"
click at [304, 223] on div "e . preventDefault ( ) ; showSection ( "step2" ) ; }) ; }) ; // Naar stap 3 van…" at bounding box center [290, 200] width 217 height 270
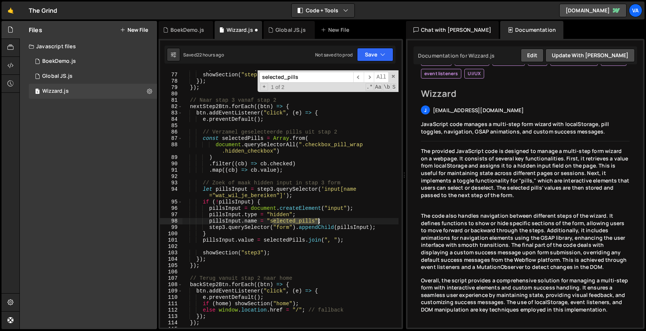
click at [304, 223] on div "e . preventDefault ( ) ; showSection ( "step2" ) ; }) ; }) ; // Naar stap 3 van…" at bounding box center [290, 200] width 217 height 270
paste textarea "wat_wil_je_bereiken"
type textarea "pillsInput.name = "wat_wil_je_bereiken";"
click at [323, 79] on input "selected_pills" at bounding box center [307, 77] width 94 height 11
click at [376, 49] on button "Save" at bounding box center [375, 54] width 36 height 13
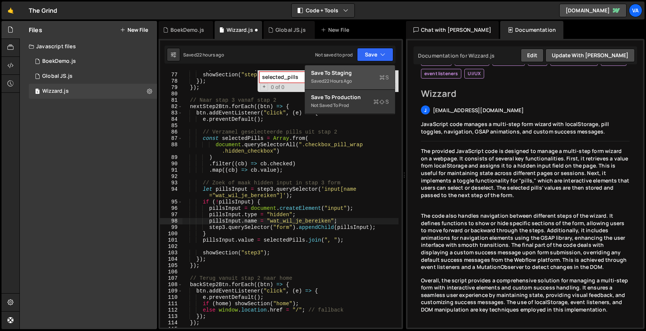
click at [361, 78] on div "Saved 22 hours ago" at bounding box center [350, 81] width 78 height 9
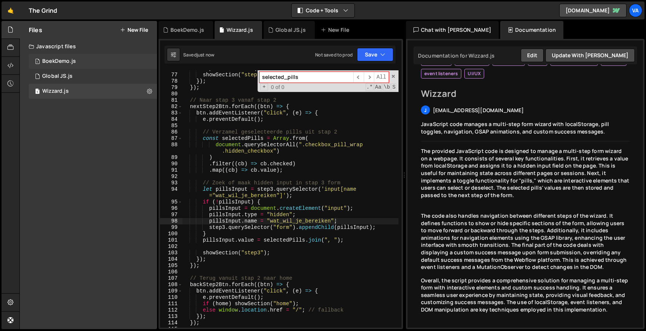
click at [78, 60] on div "1 BoekDemo.js 0" at bounding box center [93, 61] width 128 height 15
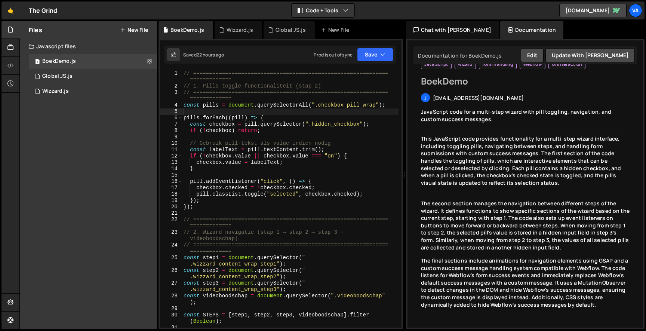
scroll to position [13, 0]
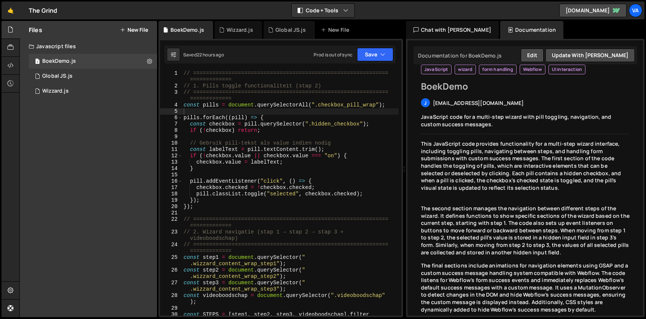
click at [342, 66] on div "830 831 832 833 834 835 836 837 838 839 840 841 842 843 844 845 846 847 848 849…" at bounding box center [281, 178] width 245 height 279
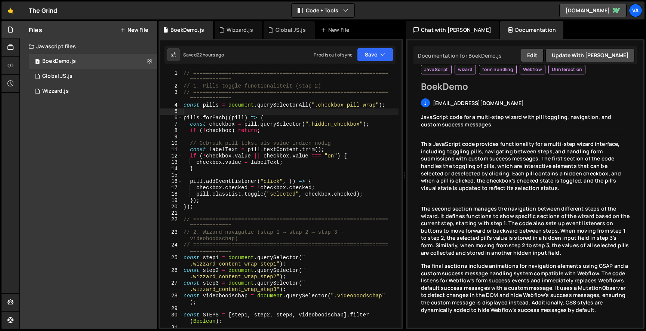
type textarea "const checkbox = pill.querySelector(".hidden_checkbox");"
click at [320, 126] on div "// ============================================================= ============= …" at bounding box center [290, 208] width 217 height 276
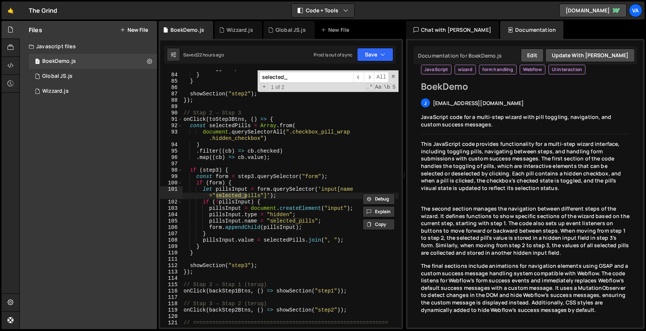
scroll to position [641, 0]
type input "selected_pills"
click at [249, 198] on div "struggleInput . value = value ; } } showSection ( "step2" ) ; }) ; // Stap 2 → …" at bounding box center [290, 198] width 217 height 257
click at [249, 198] on div "struggleInput . value = value ; } } showSection ( "step2" ) ; }) ; // Stap 2 → …" at bounding box center [290, 203] width 217 height 276
paste textarea "wat_wil_je_bereiken"
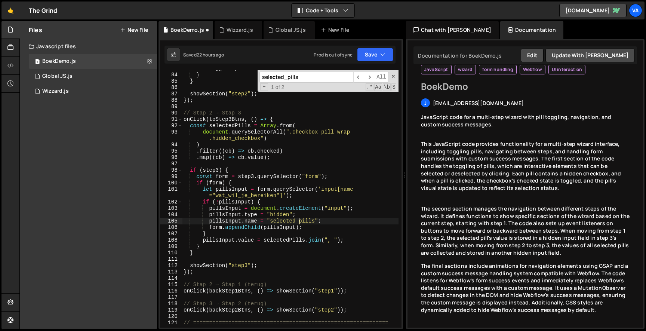
click at [300, 222] on div "struggleInput . value = value ; } } showSection ( "step2" ) ; }) ; // Stap 2 → …" at bounding box center [290, 203] width 217 height 276
paste textarea "wat_wil_je_bereiken"
click at [379, 56] on button "Save" at bounding box center [375, 54] width 36 height 13
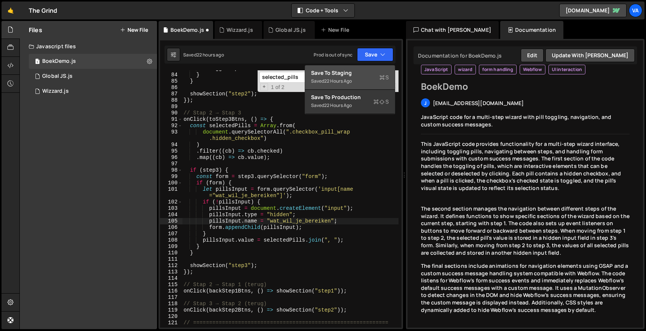
click at [369, 74] on div "Save to Staging S" at bounding box center [350, 72] width 78 height 7
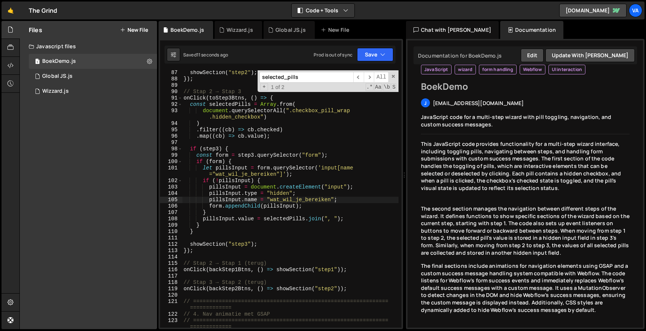
scroll to position [669, 0]
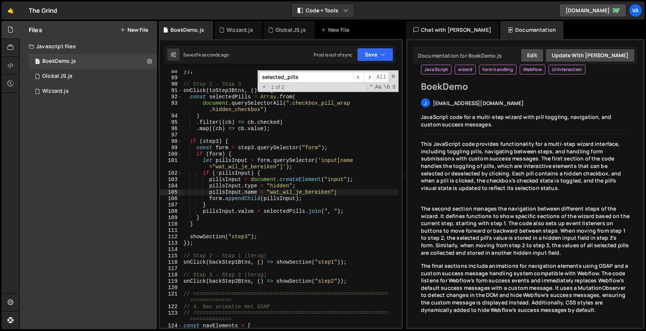
click at [336, 82] on input "selected_pills" at bounding box center [307, 77] width 94 height 11
type textarea "if (step3) {"
click at [355, 139] on div "}) ; // Stap 2 → Stap 3 onClick ( toStep3Btns , ( ) => { const selectedPills = …" at bounding box center [290, 203] width 217 height 270
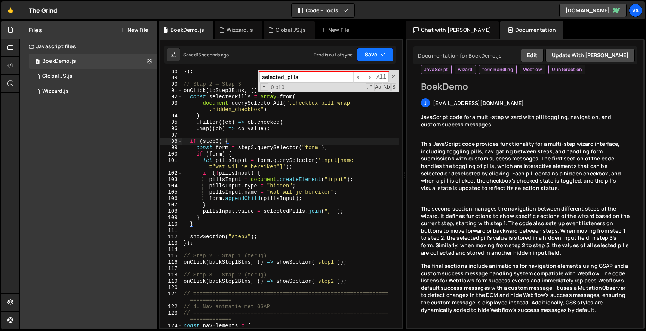
click at [375, 55] on button "Save" at bounding box center [375, 54] width 36 height 13
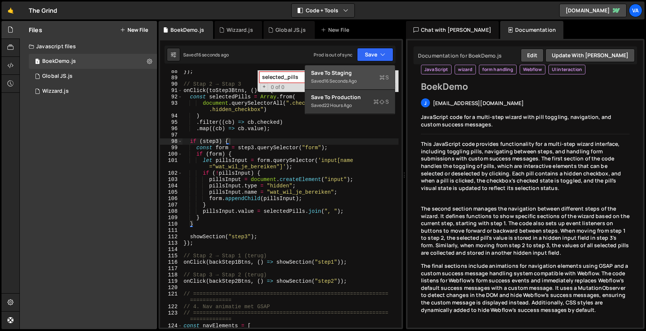
click at [361, 72] on div "Save to Staging S" at bounding box center [350, 72] width 78 height 7
